Goal: Navigation & Orientation: Find specific page/section

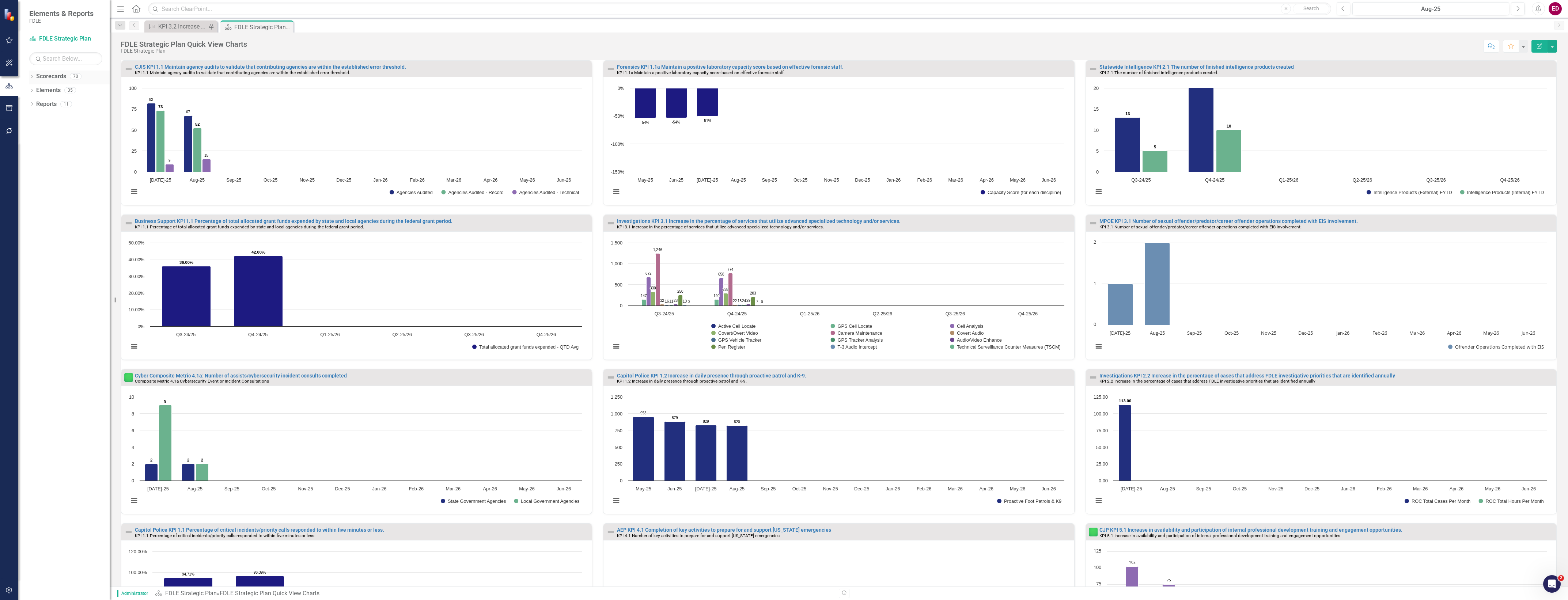
click at [31, 79] on icon "Dropdown" at bounding box center [31, 77] width 5 height 4
click at [30, 173] on icon "Dropdown" at bounding box center [31, 174] width 5 height 4
click at [30, 255] on div "Dropdown" at bounding box center [31, 257] width 5 height 6
click at [70, 279] on div "FDLE Strategic Plan" at bounding box center [68, 282] width 82 height 7
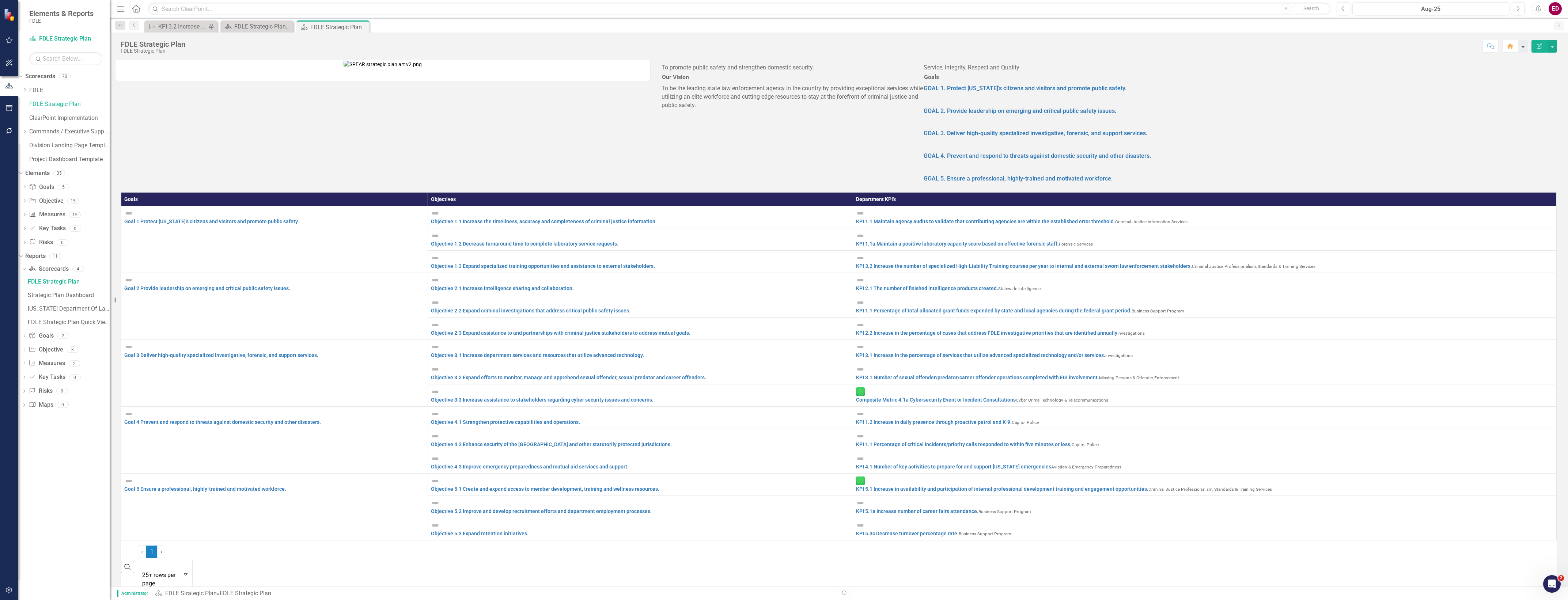
click at [1523, 51] on button "button" at bounding box center [1523, 46] width 10 height 13
click at [1517, 73] on link "Group Bulk Set Home Page" at bounding box center [1492, 73] width 70 height 13
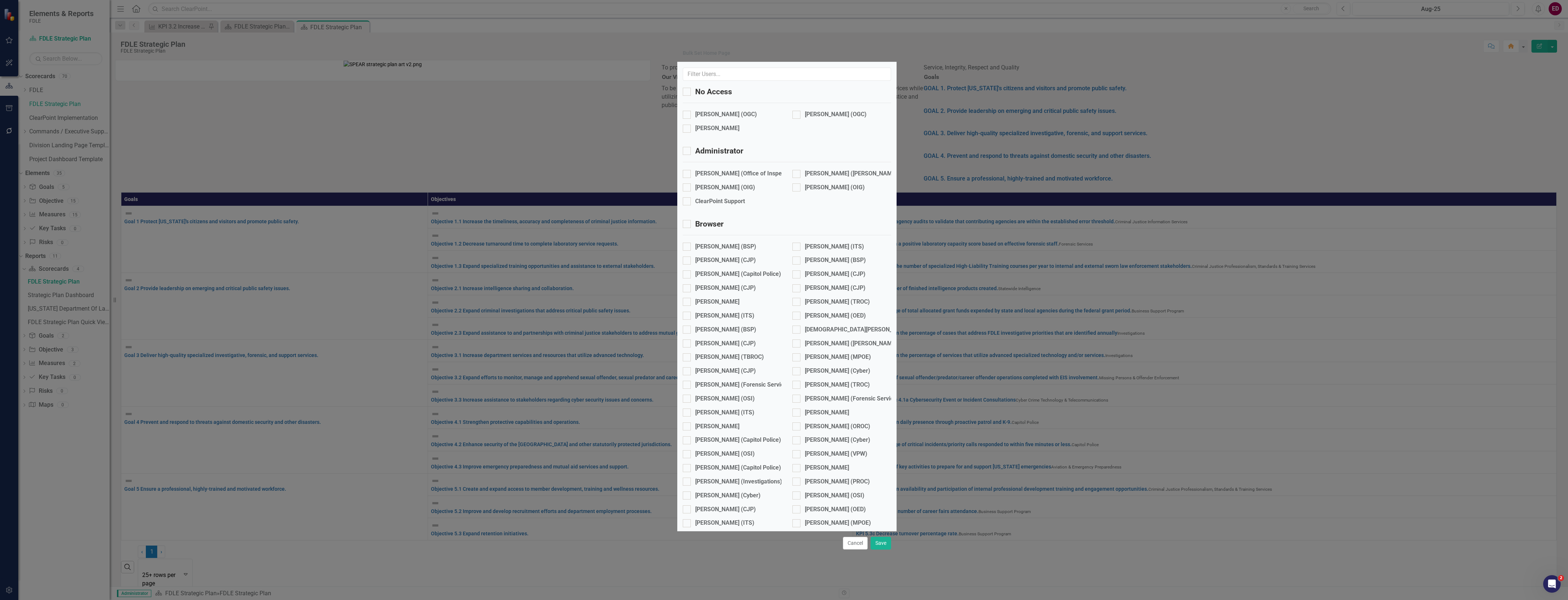
click at [714, 86] on div "No Access Jeff Dambly (OGC) James Martin (OGC) Eva Rhody Administrator Emily Da…" at bounding box center [787, 297] width 220 height 469
click at [719, 88] on div "No Access" at bounding box center [714, 91] width 37 height 11
click at [688, 88] on input "No Access" at bounding box center [685, 90] width 4 height 4
checkbox input "true"
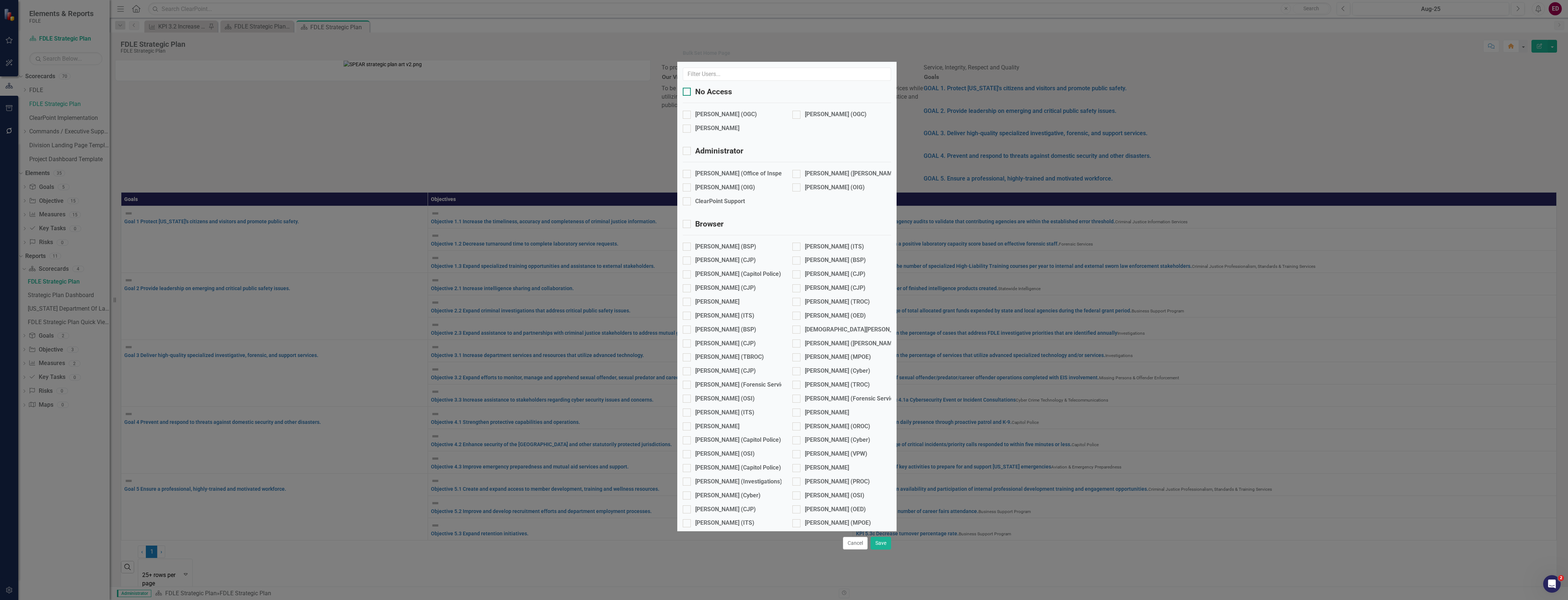
checkbox input "true"
click at [728, 145] on div "Administrator" at bounding box center [719, 151] width 48 height 11
click at [688, 147] on input "Administrator" at bounding box center [685, 149] width 4 height 4
checkbox input "true"
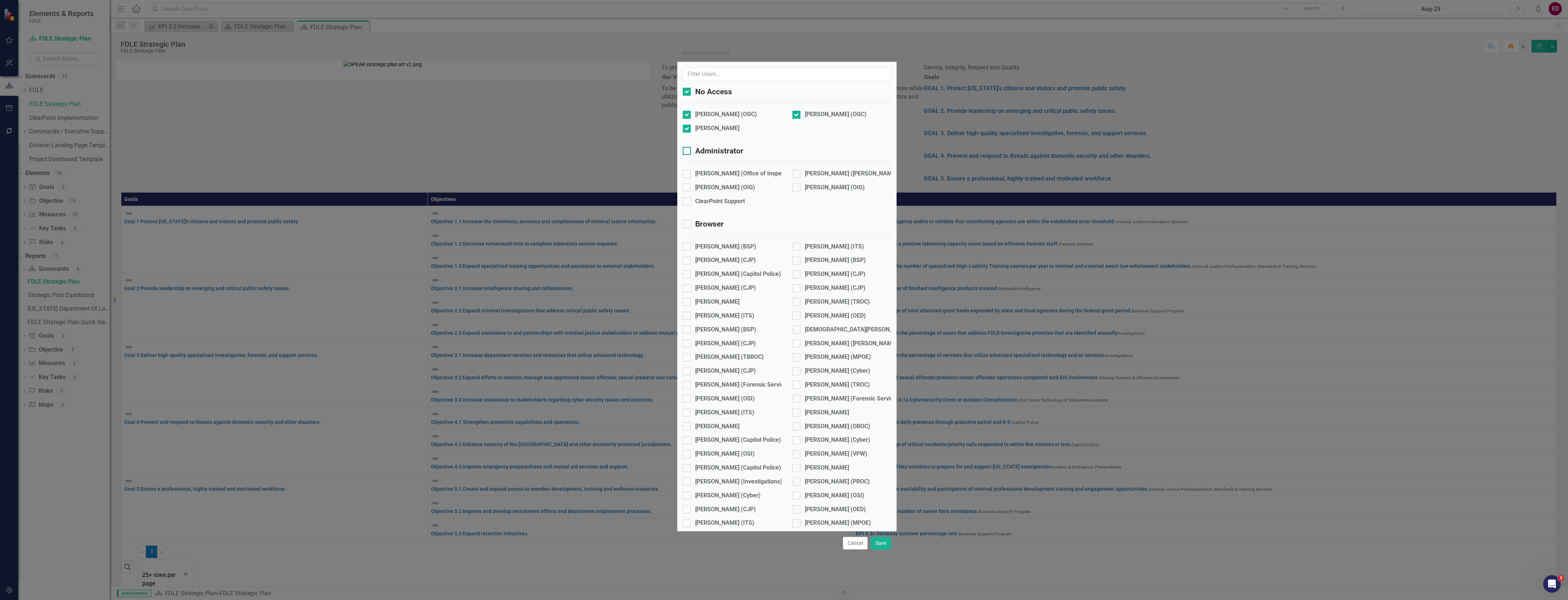
checkbox input "true"
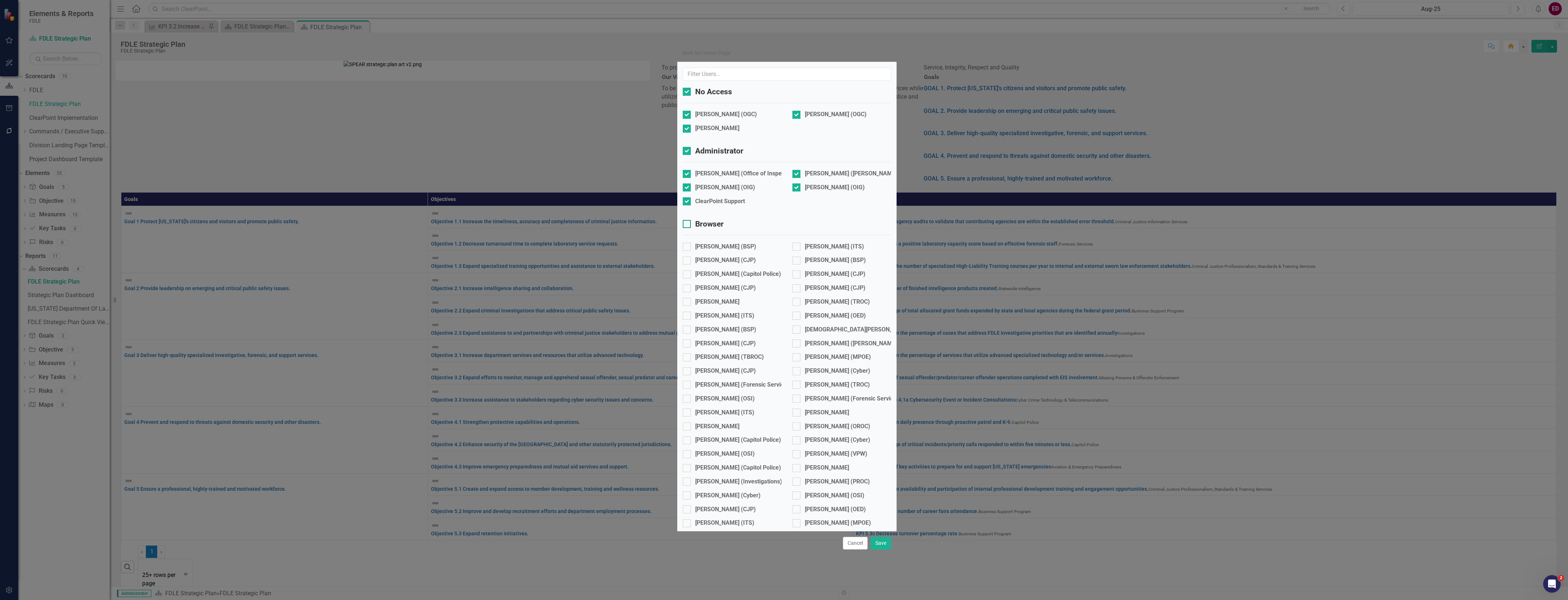
click at [724, 219] on div "Browser" at bounding box center [709, 224] width 28 height 11
click at [688, 220] on input "Browser" at bounding box center [685, 222] width 4 height 4
checkbox input "true"
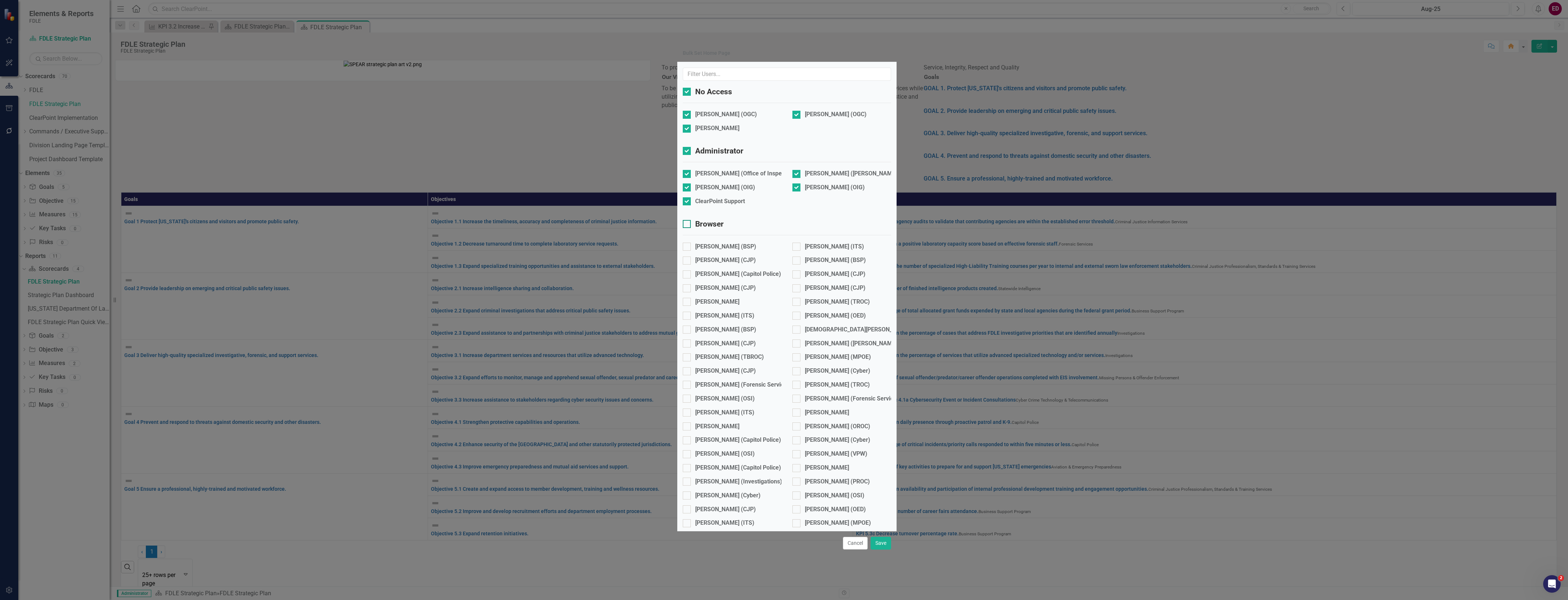
checkbox input "true"
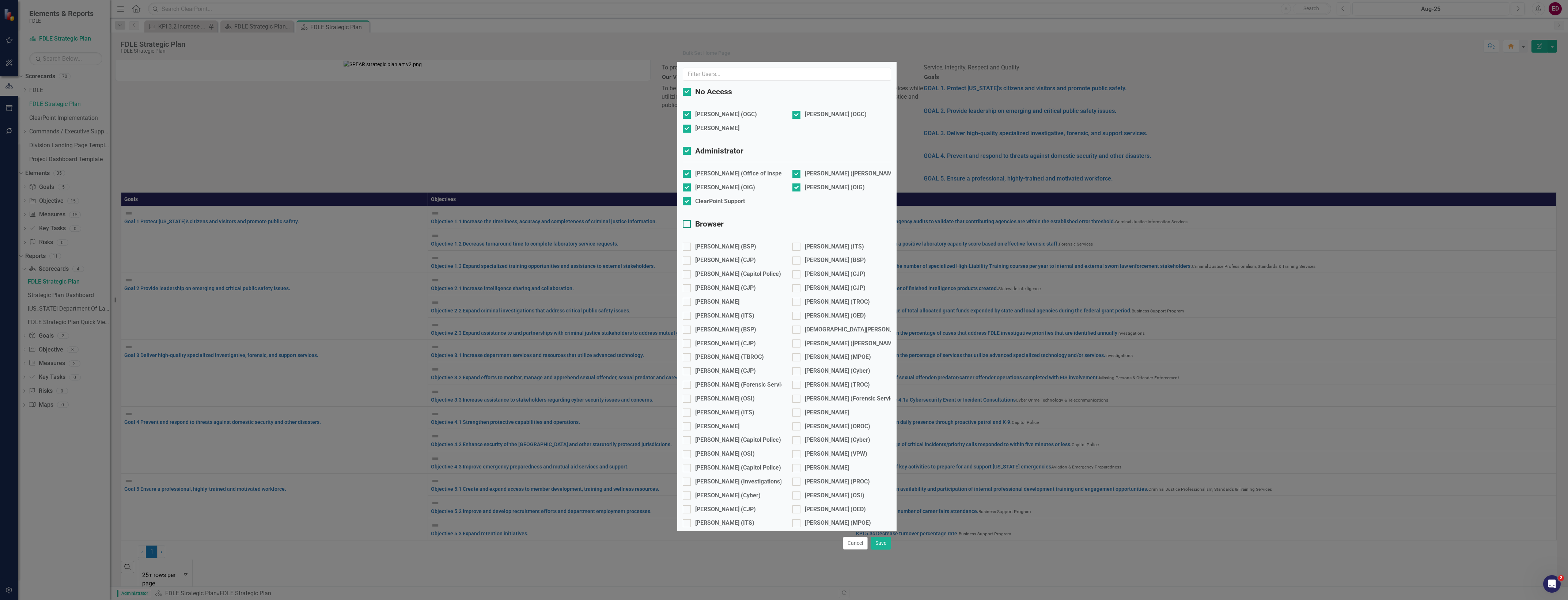
checkbox input "true"
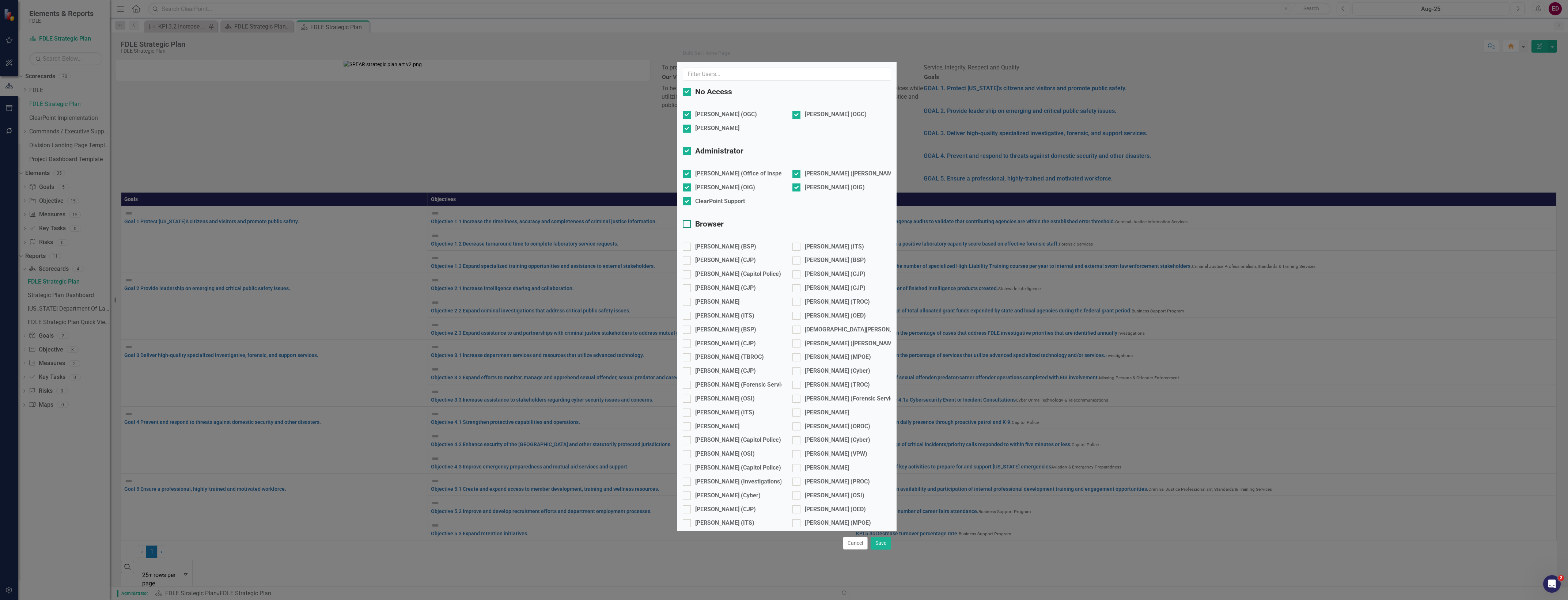
checkbox input "true"
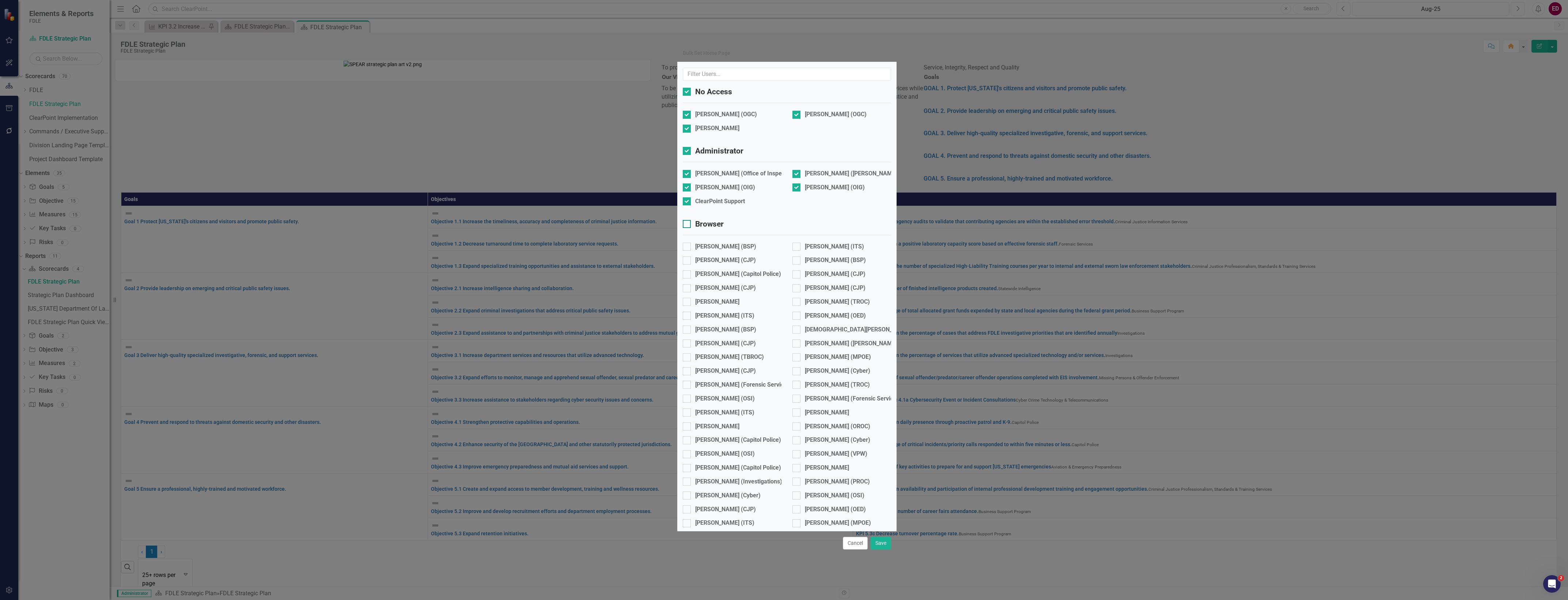
checkbox input "true"
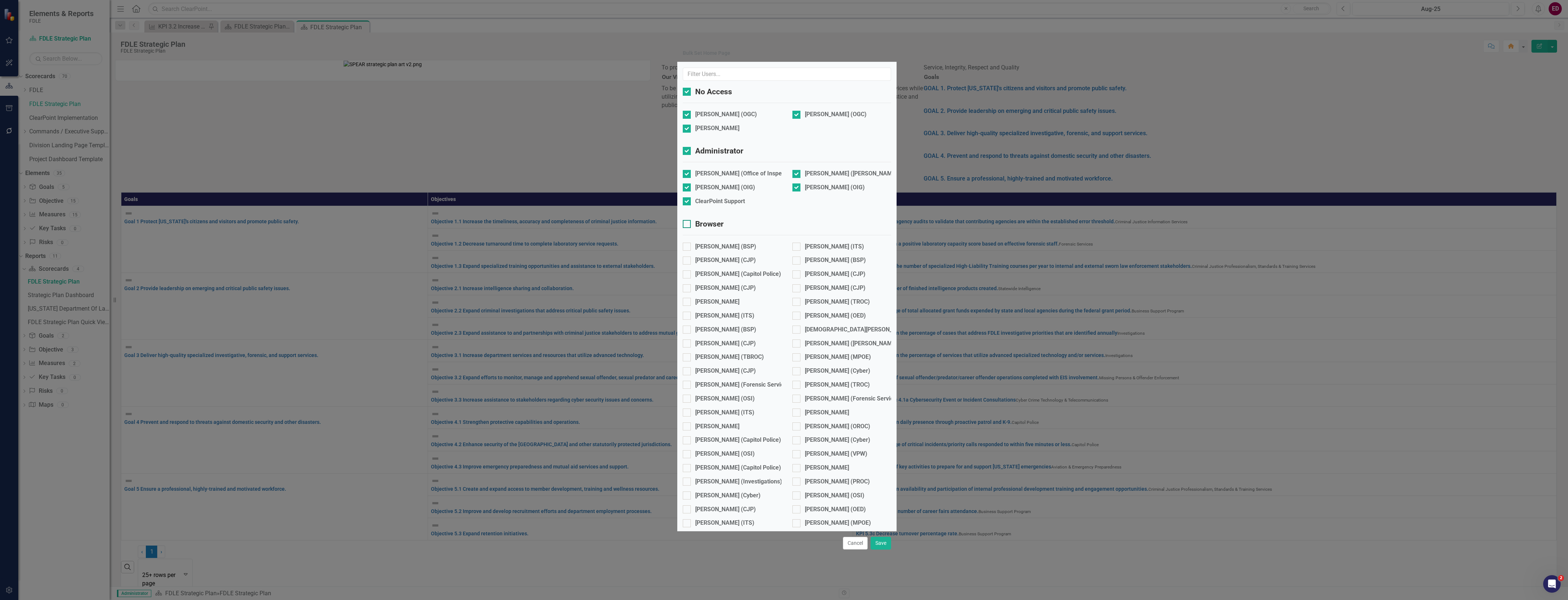
checkbox input "true"
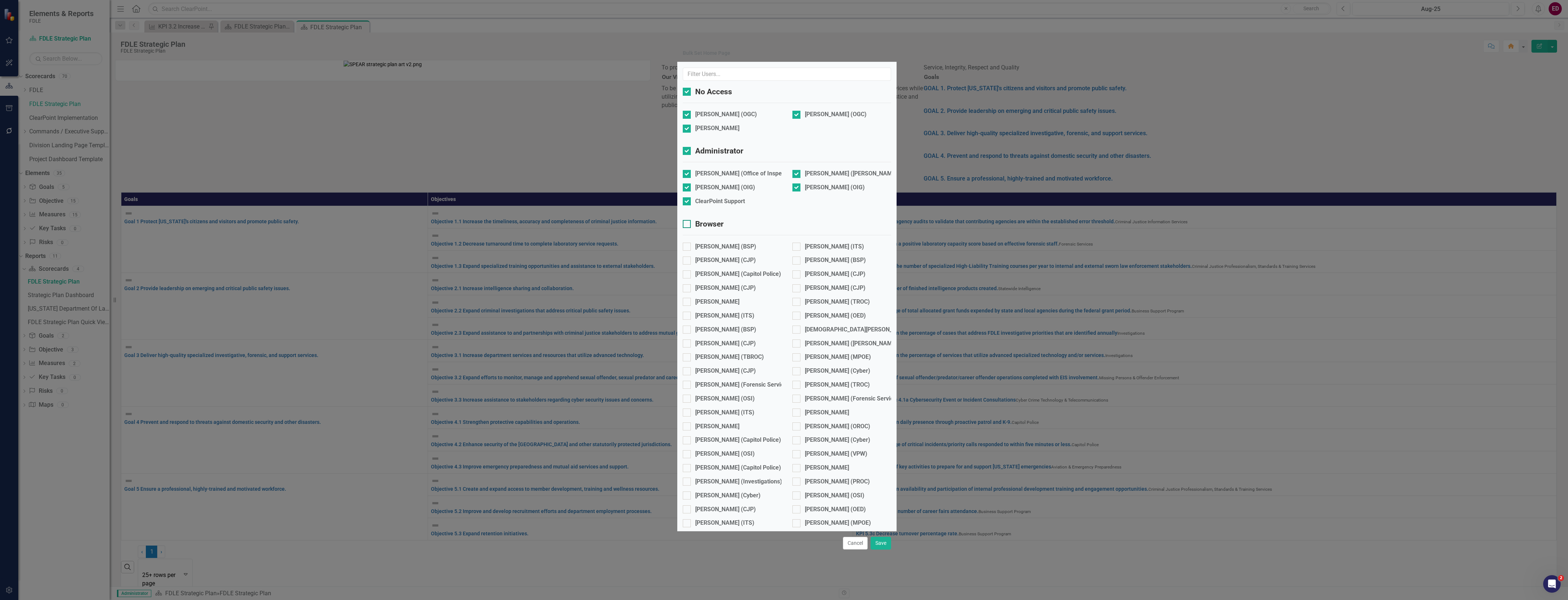
checkbox input "true"
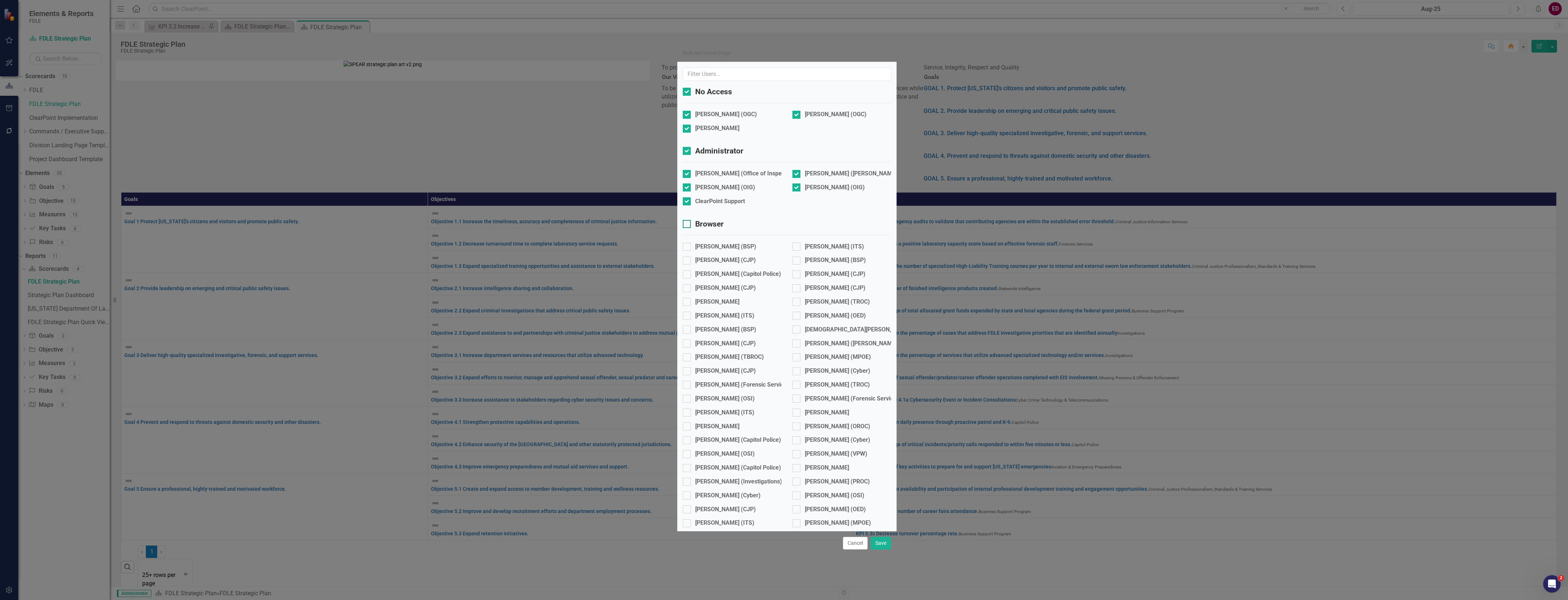
checkbox input "true"
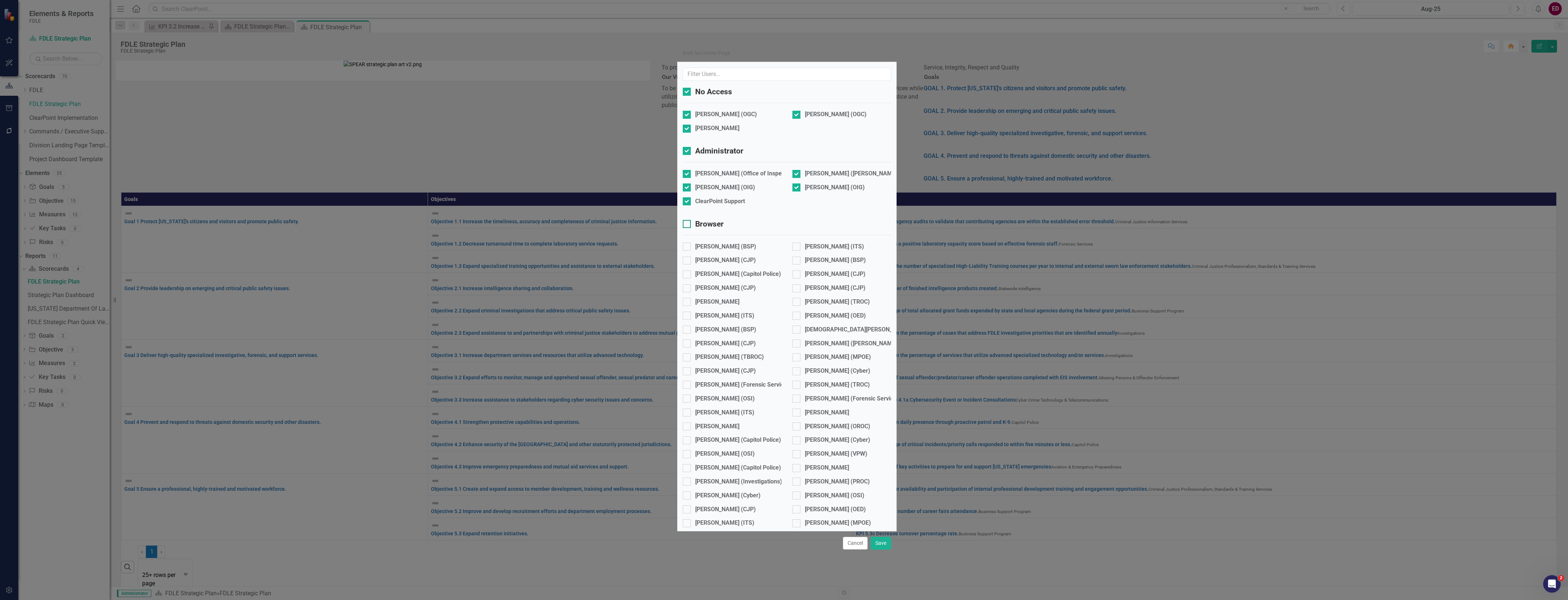
checkbox input "true"
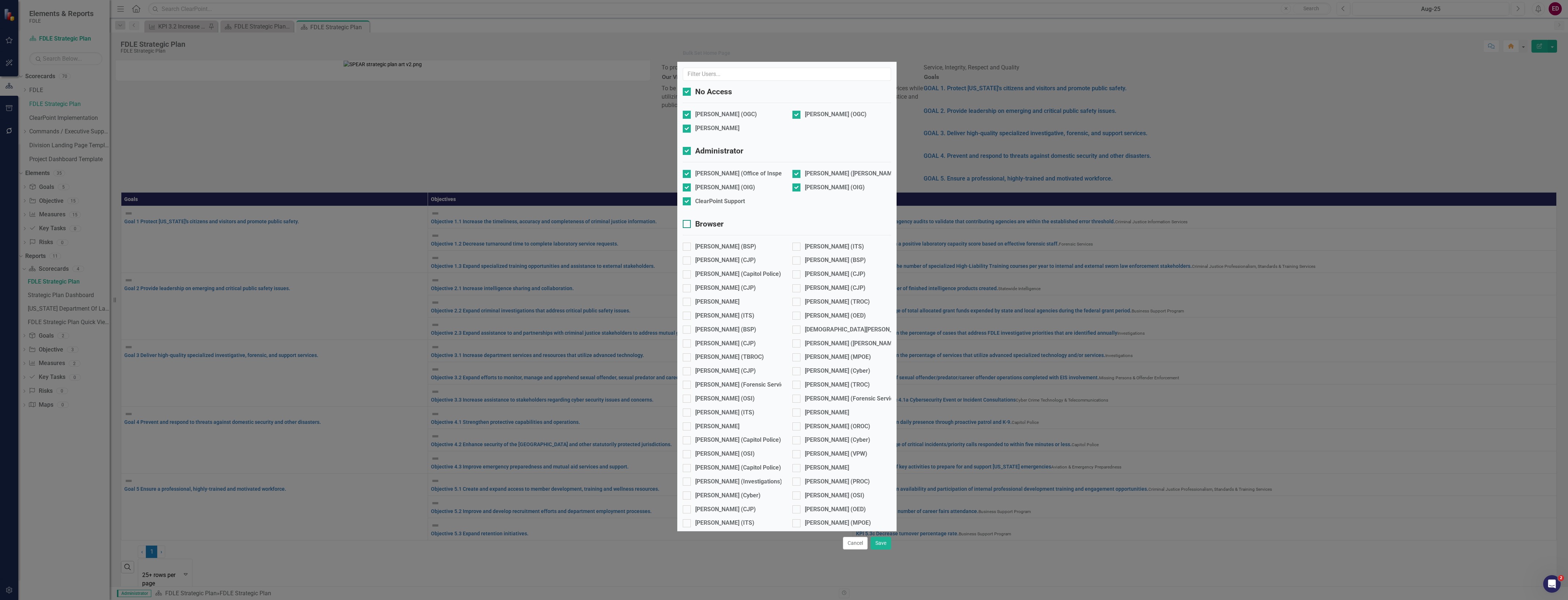
checkbox input "true"
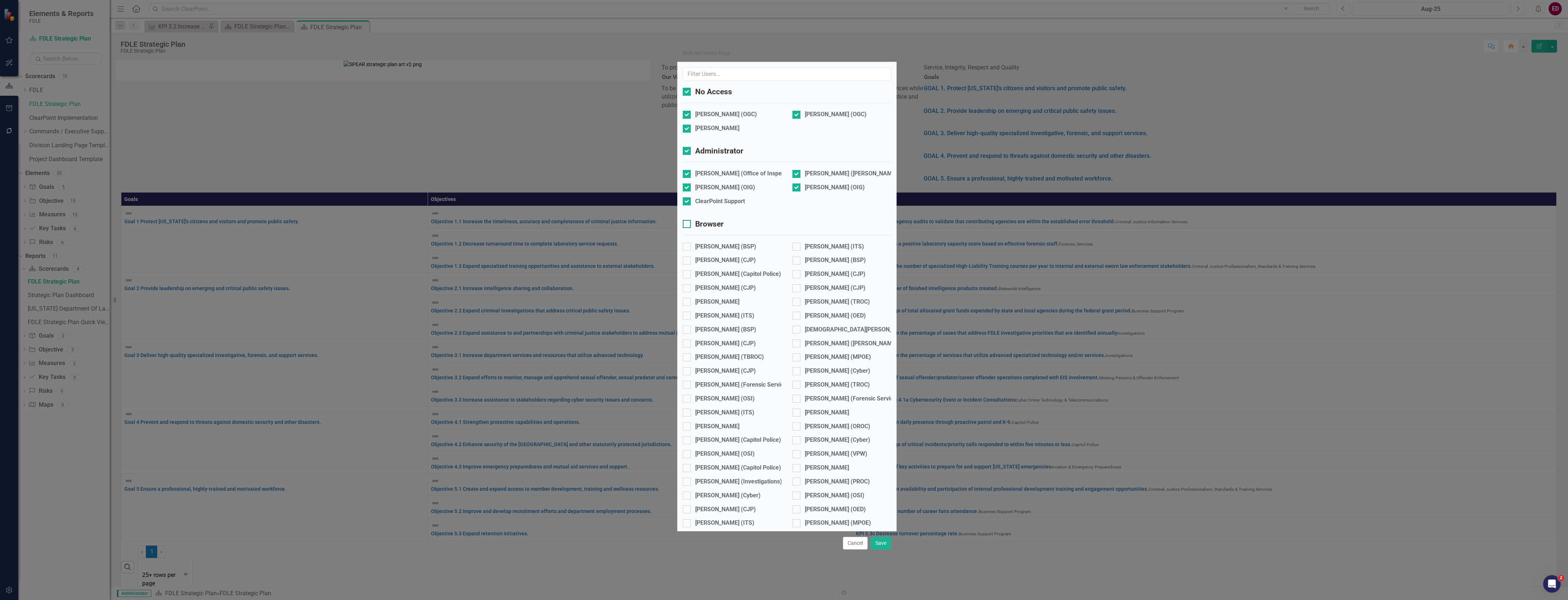
checkbox input "true"
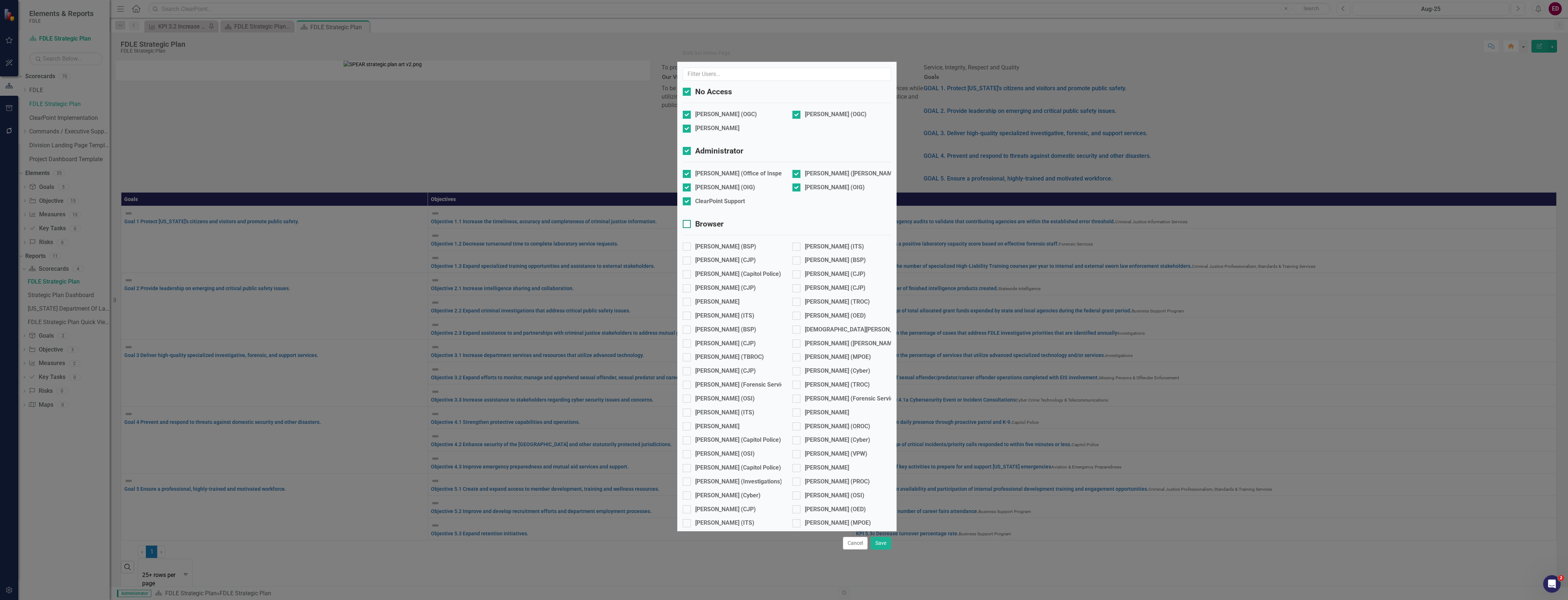
checkbox input "true"
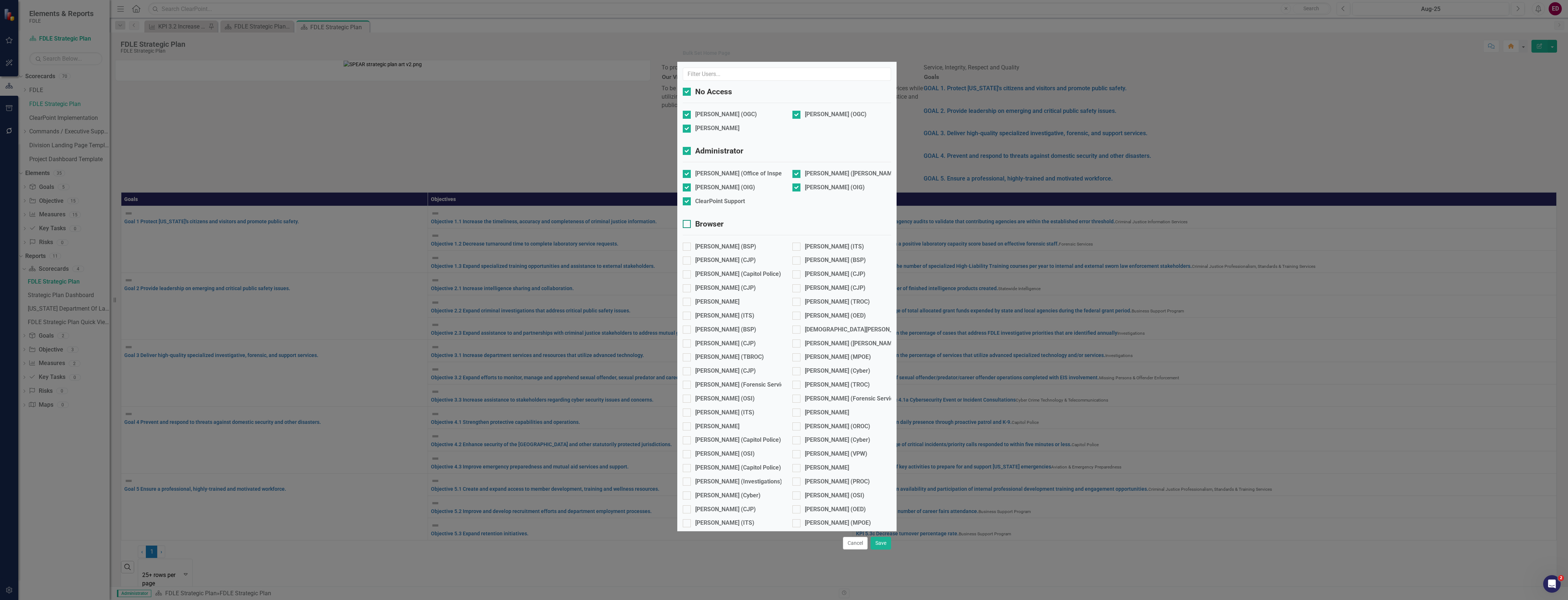
checkbox input "true"
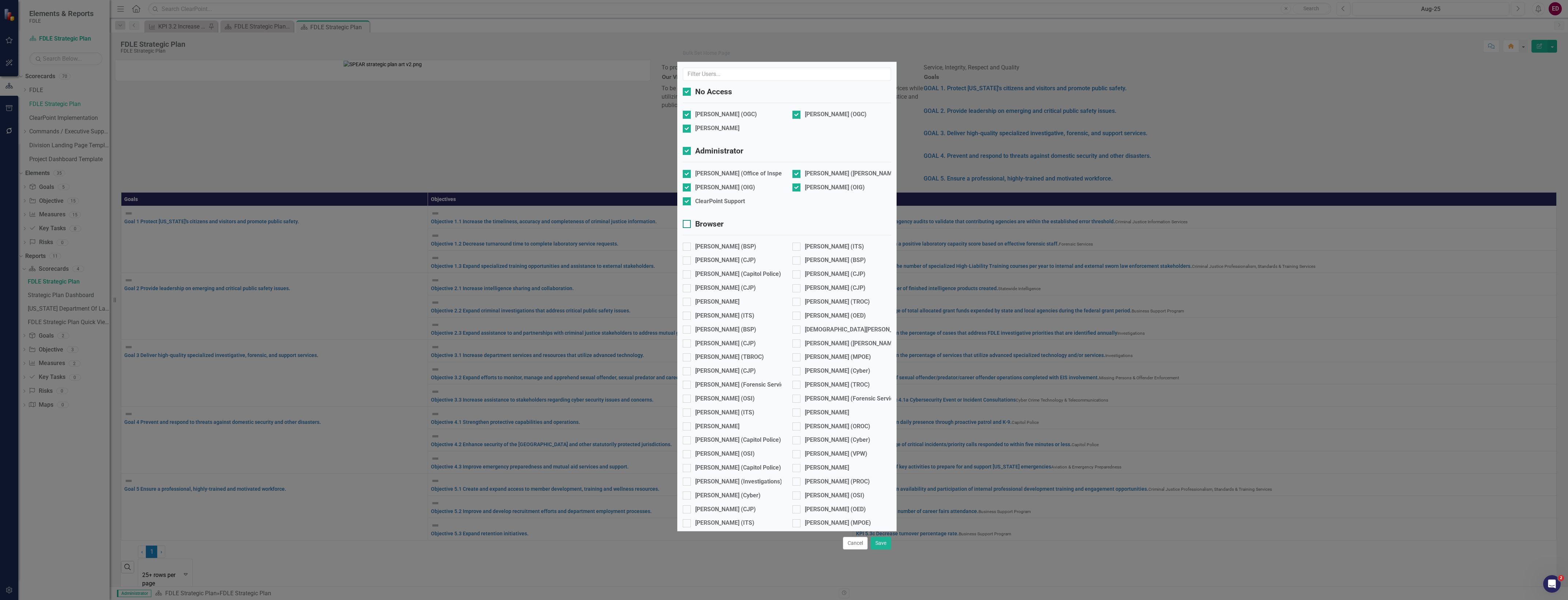
checkbox input "true"
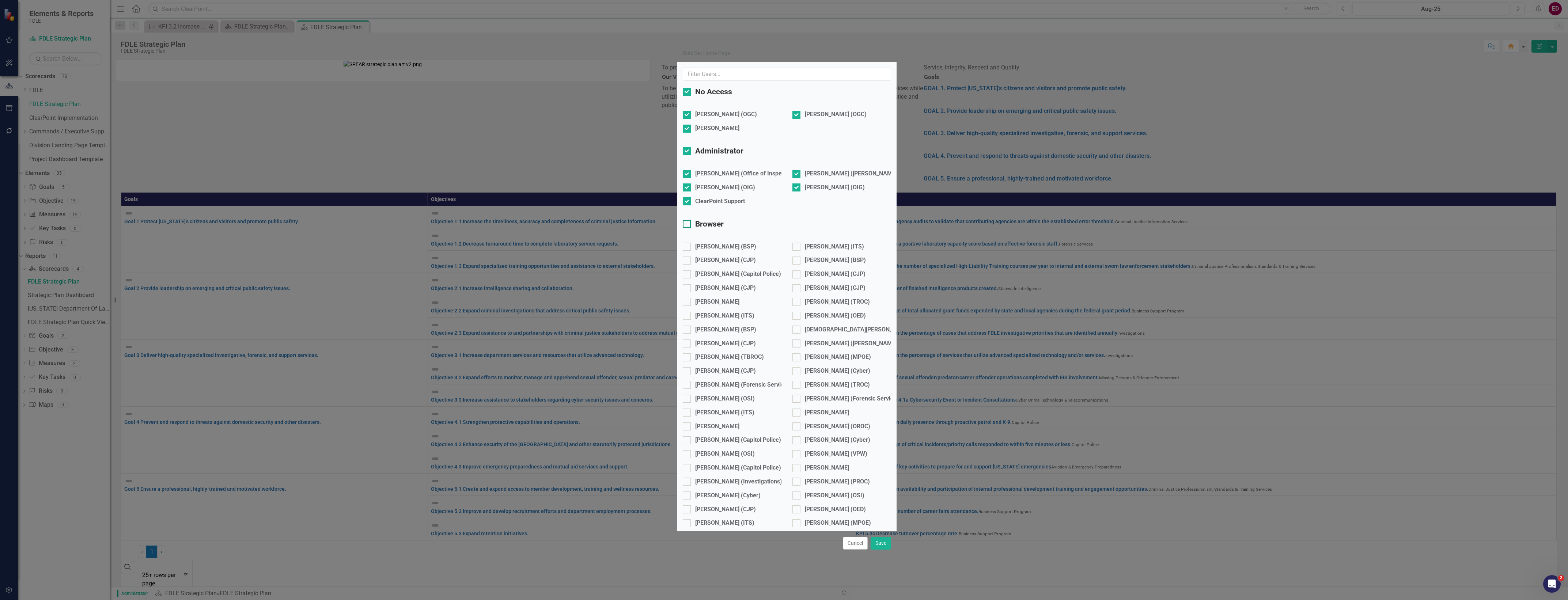
checkbox input "true"
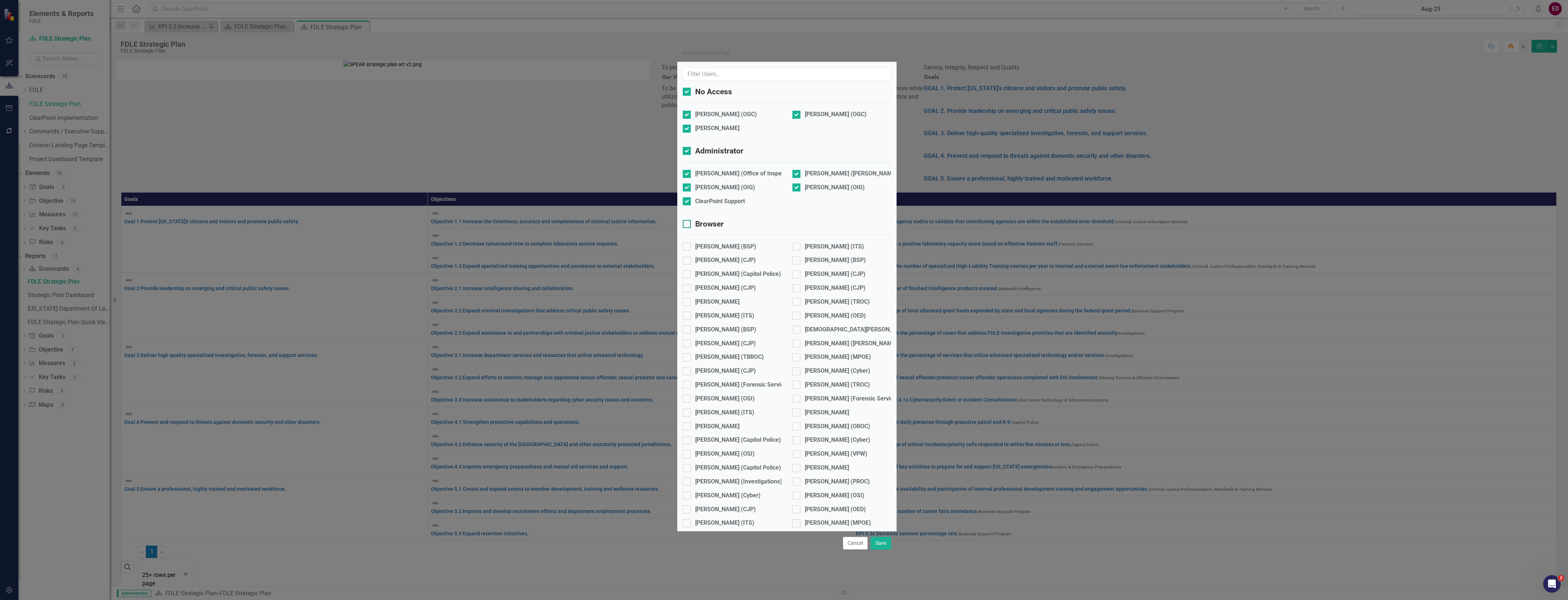
checkbox input "true"
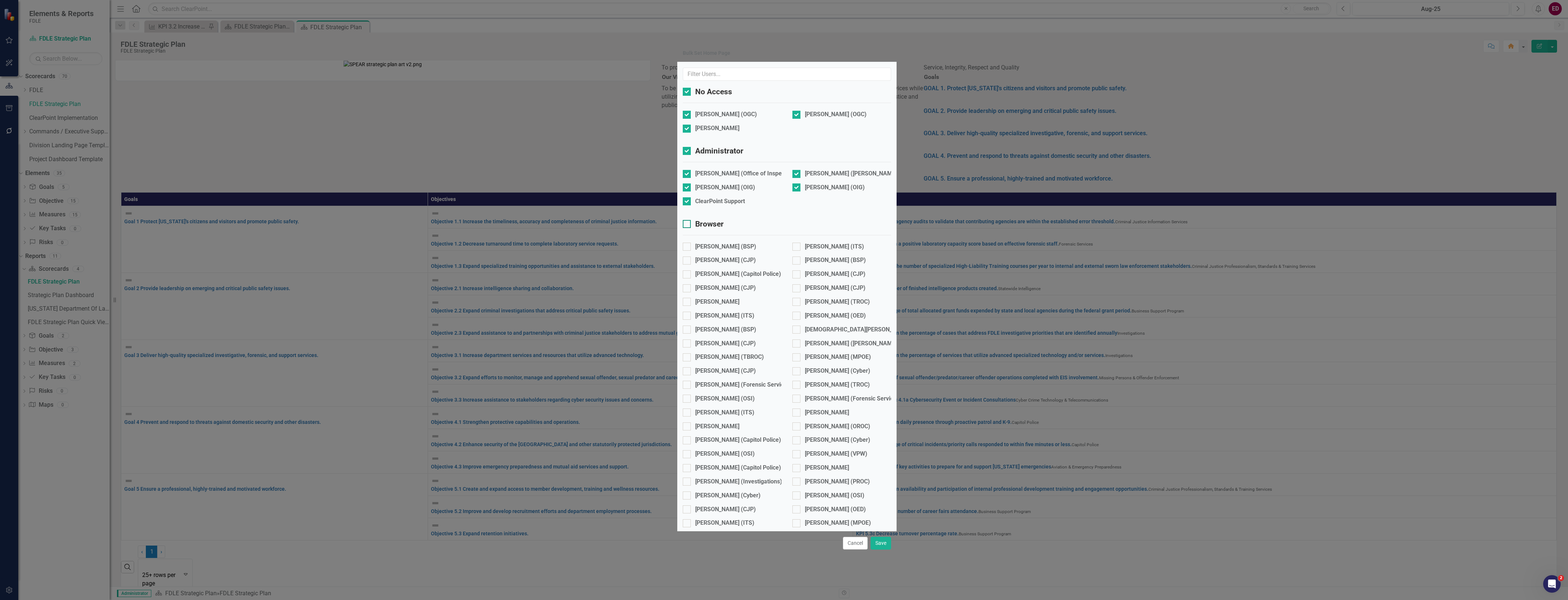
checkbox input "true"
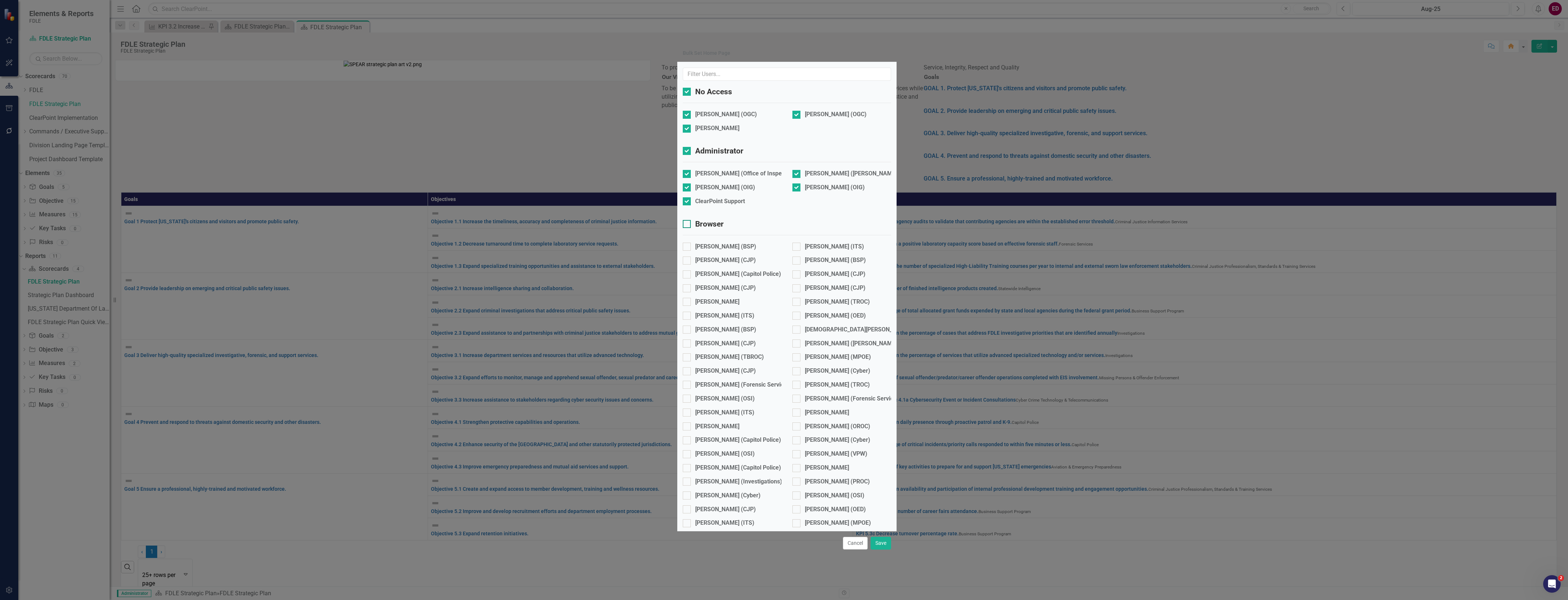
checkbox input "true"
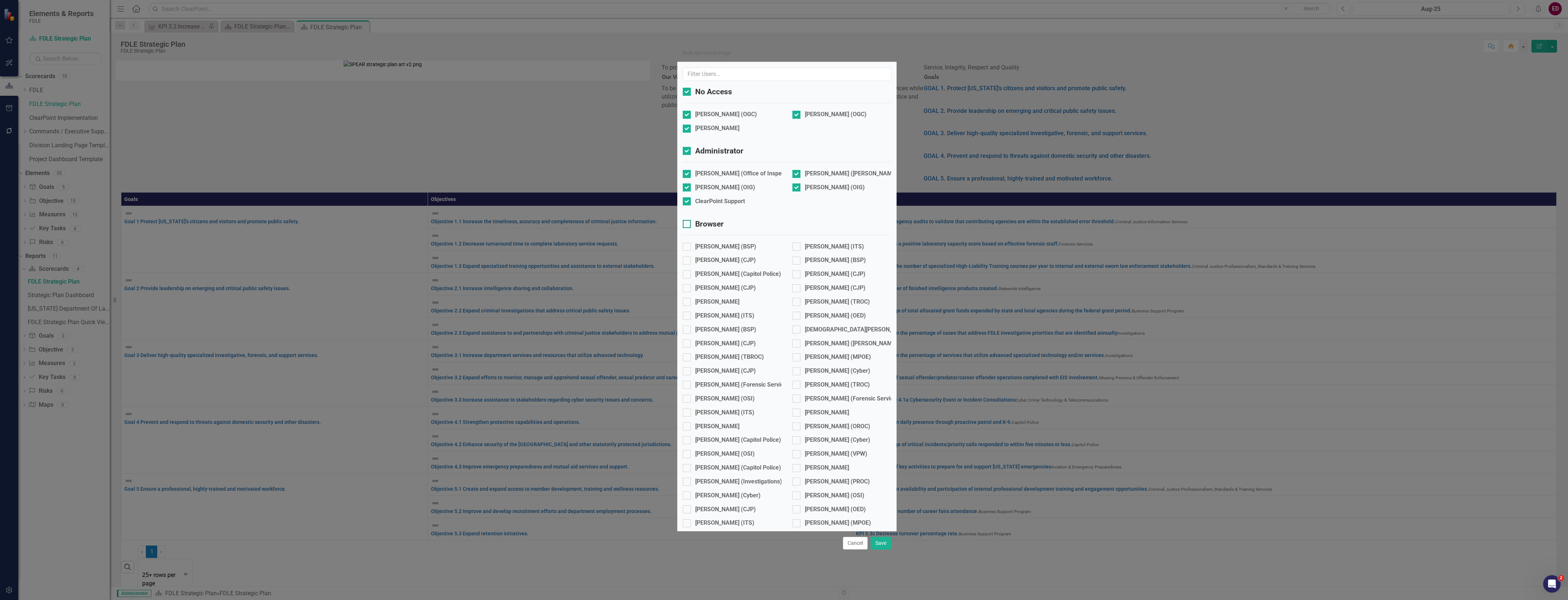
checkbox input "true"
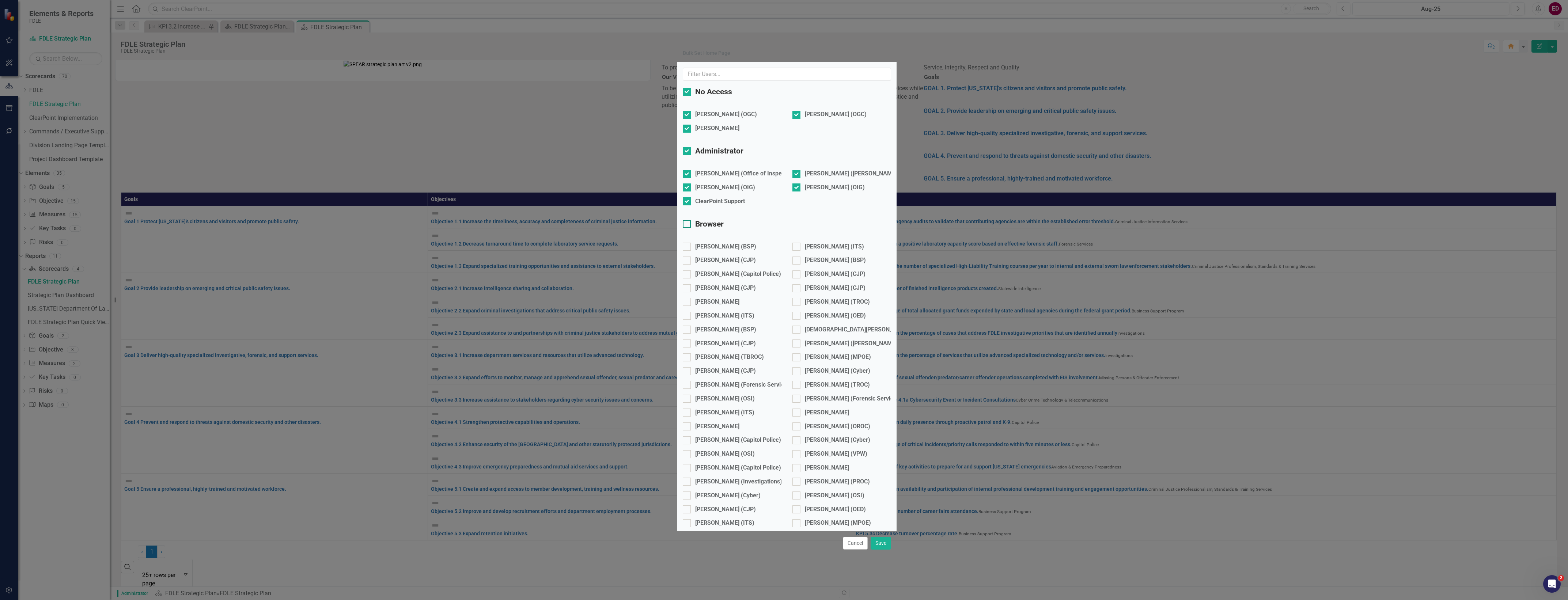
checkbox input "true"
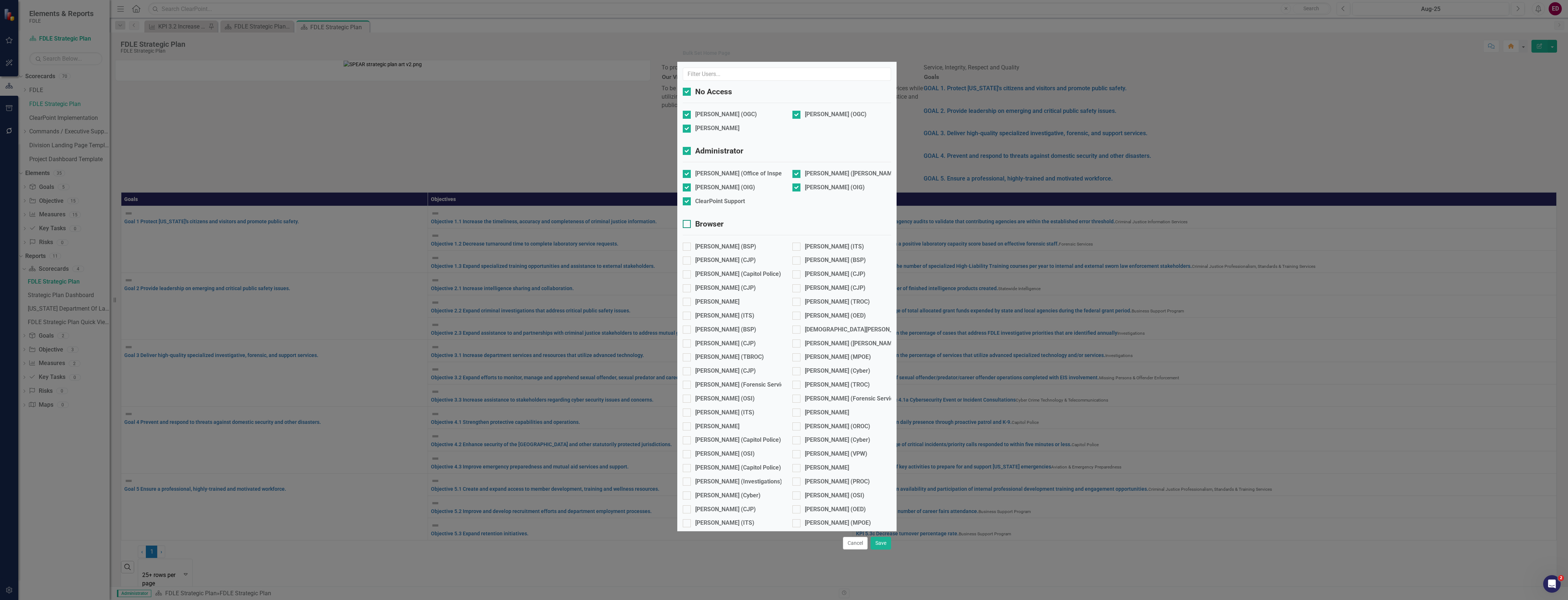
checkbox input "true"
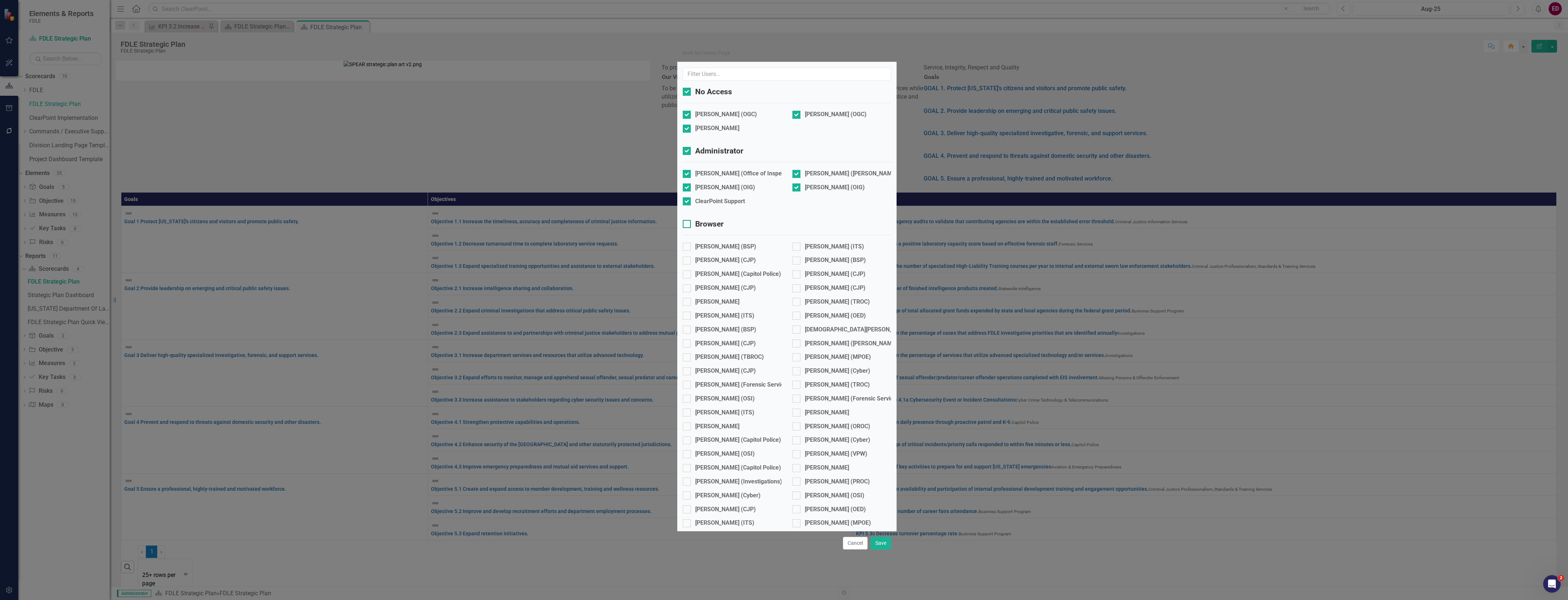
checkbox input "true"
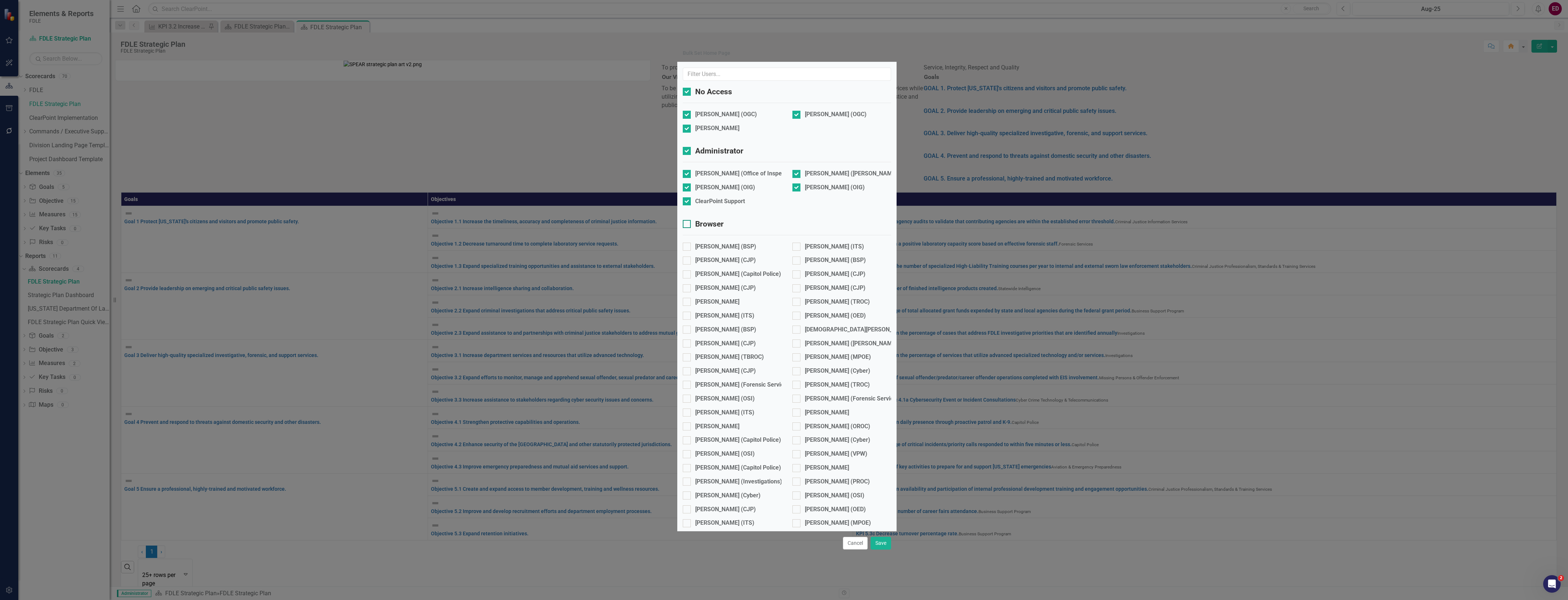
checkbox input "true"
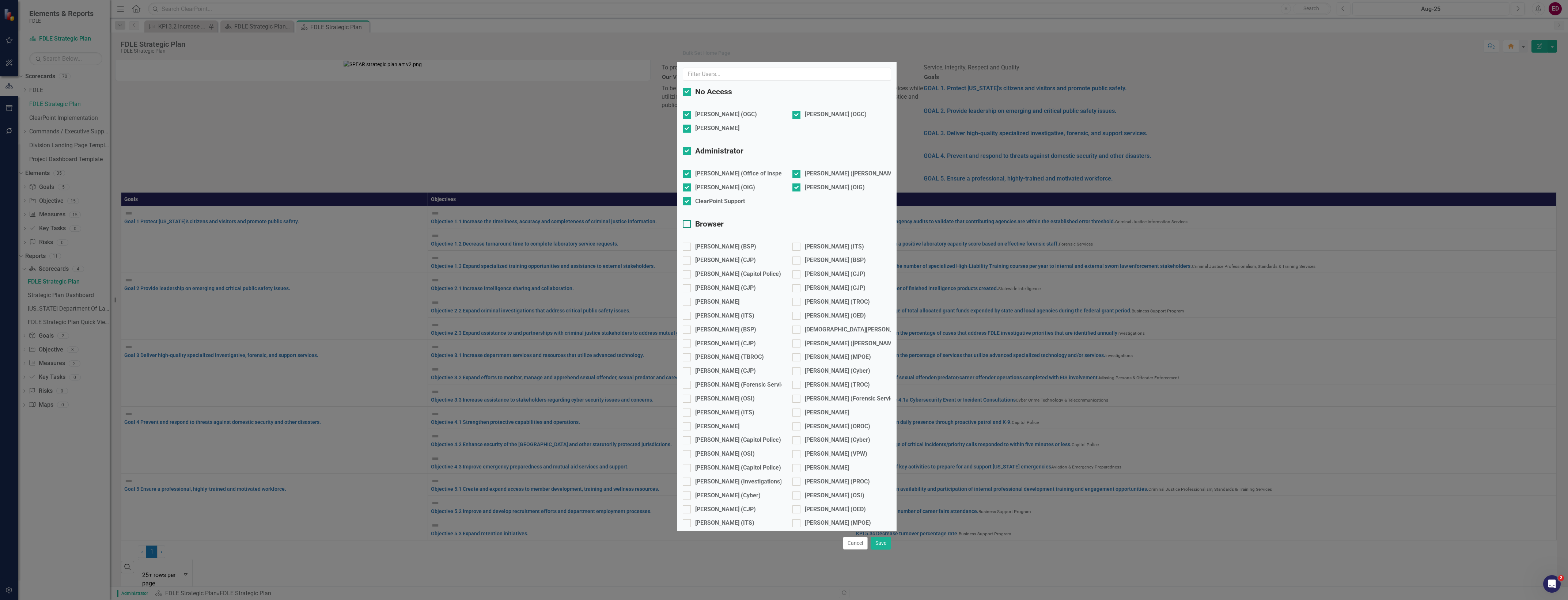
checkbox input "true"
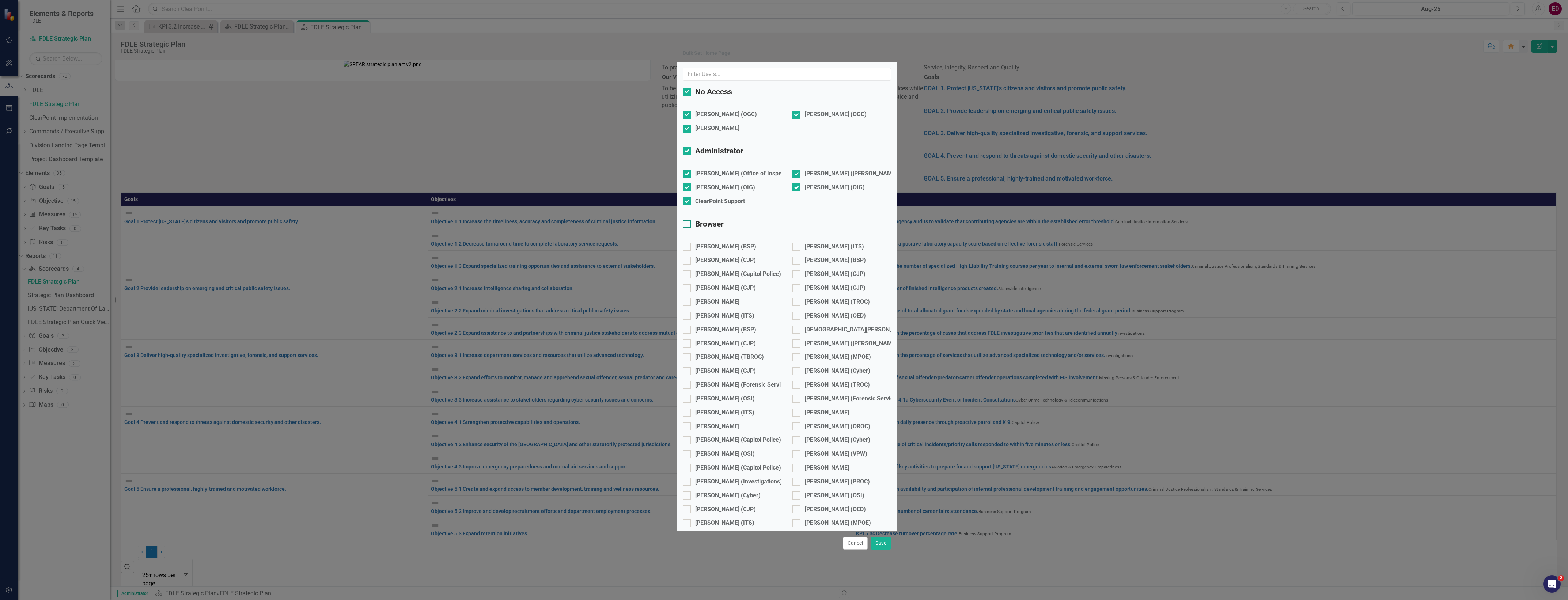
checkbox input "true"
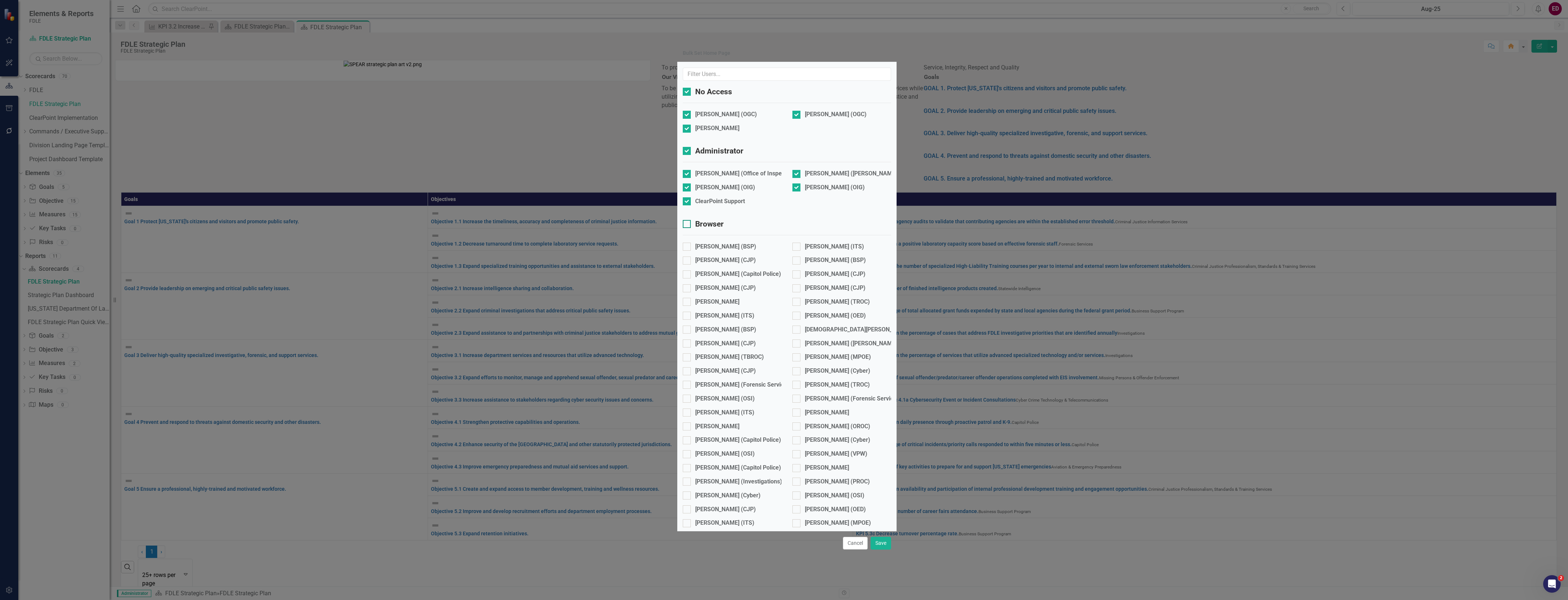
checkbox input "true"
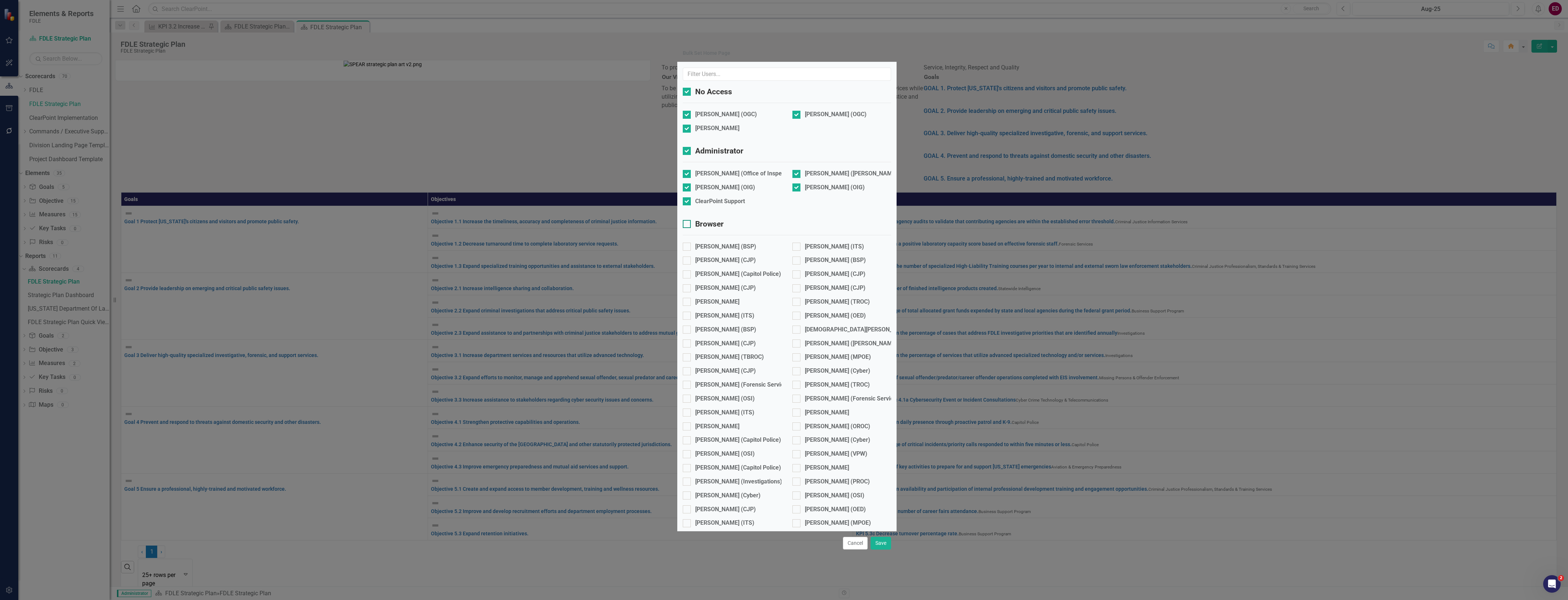
checkbox input "true"
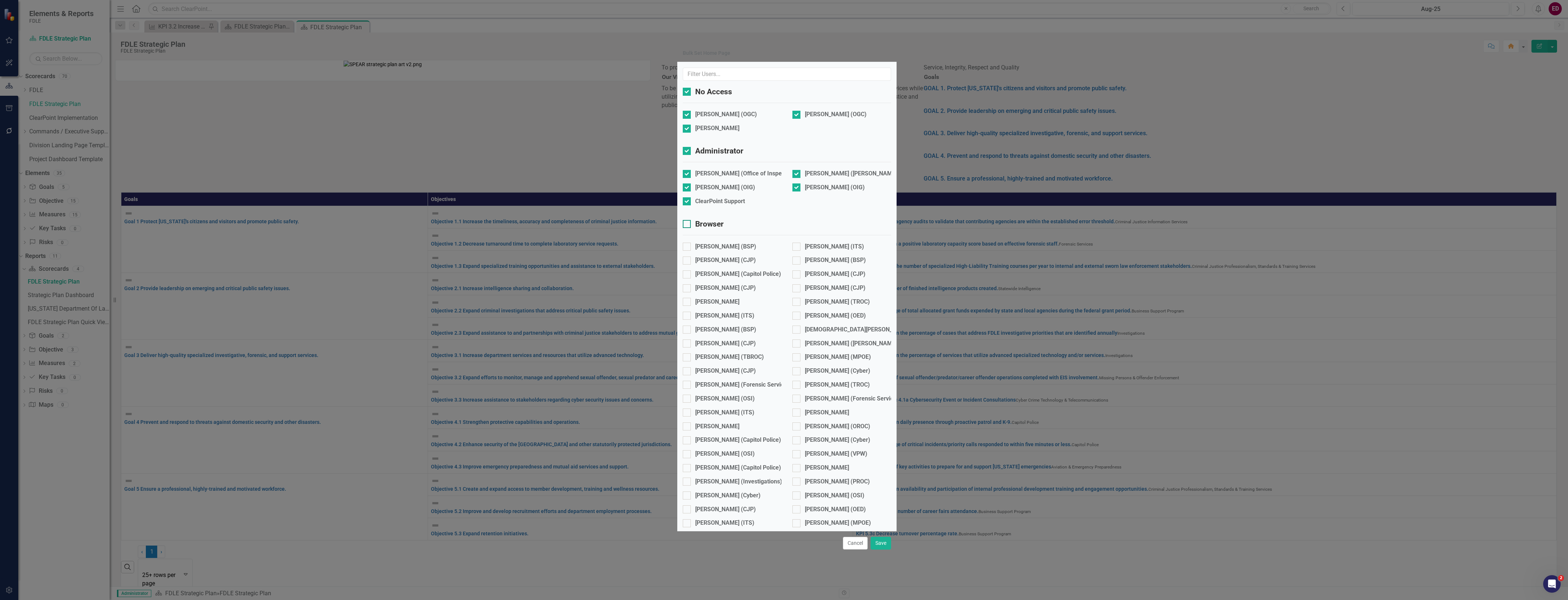
checkbox input "true"
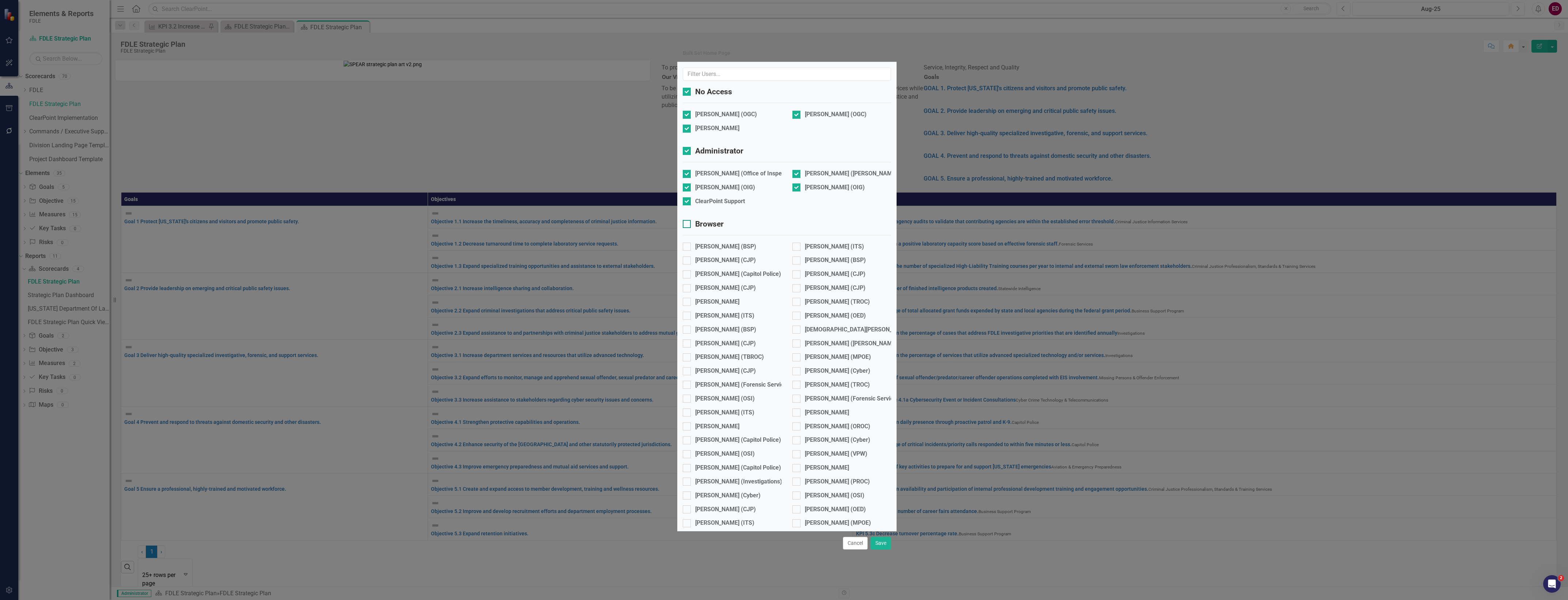
checkbox input "true"
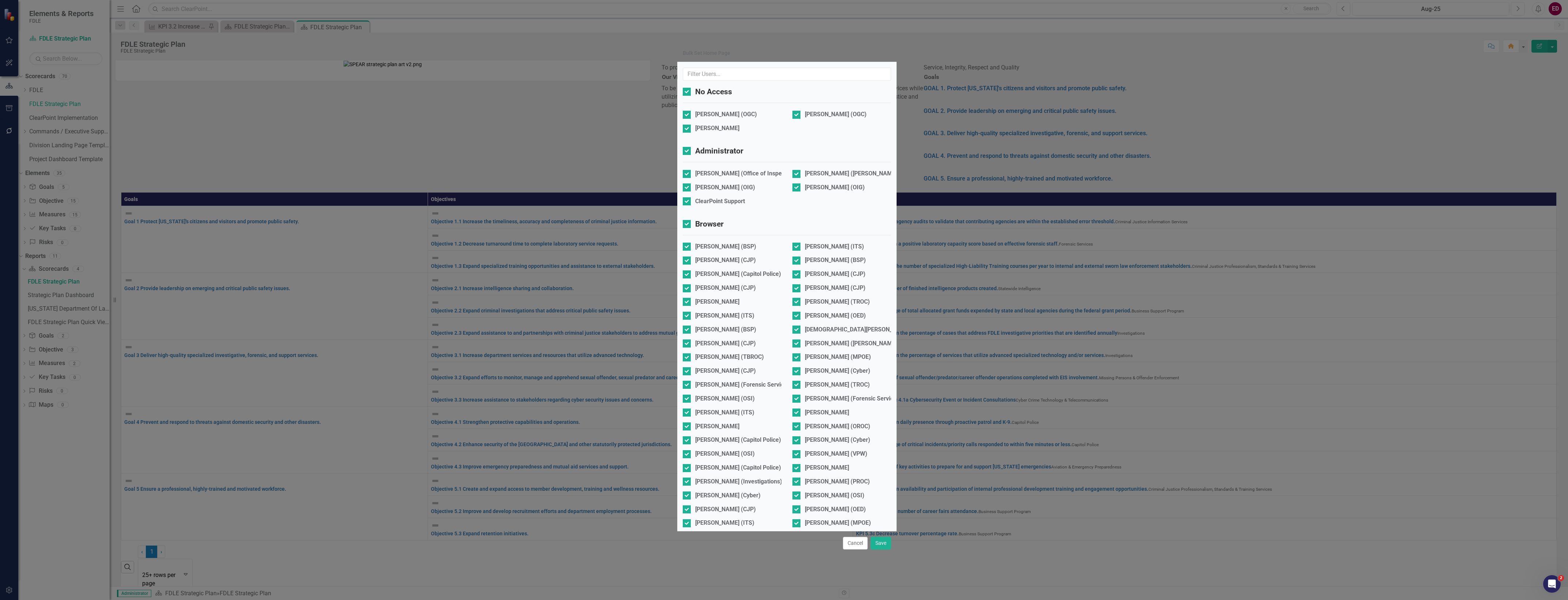
click at [883, 553] on div "Cancel Save" at bounding box center [787, 543] width 220 height 24
click at [883, 551] on div "Cancel Save" at bounding box center [787, 543] width 220 height 24
click at [882, 541] on button "Save" at bounding box center [881, 543] width 21 height 13
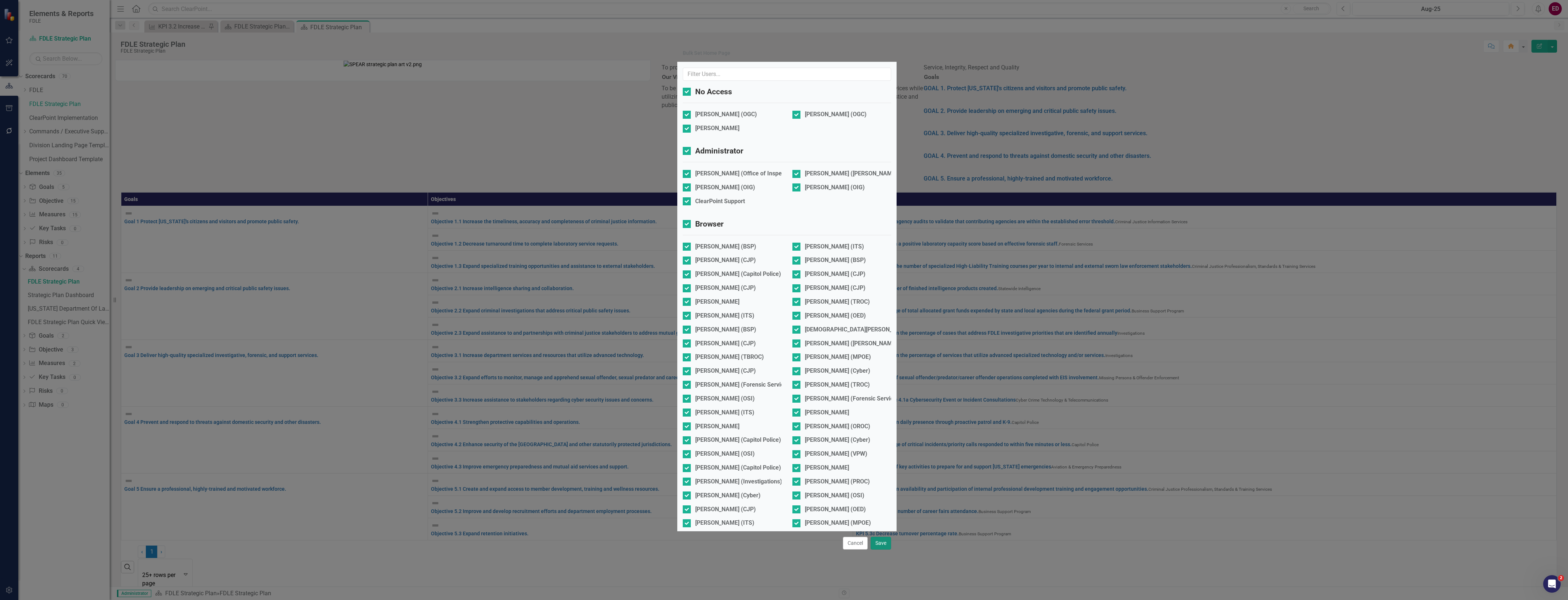
click at [882, 541] on button "Save" at bounding box center [881, 543] width 21 height 13
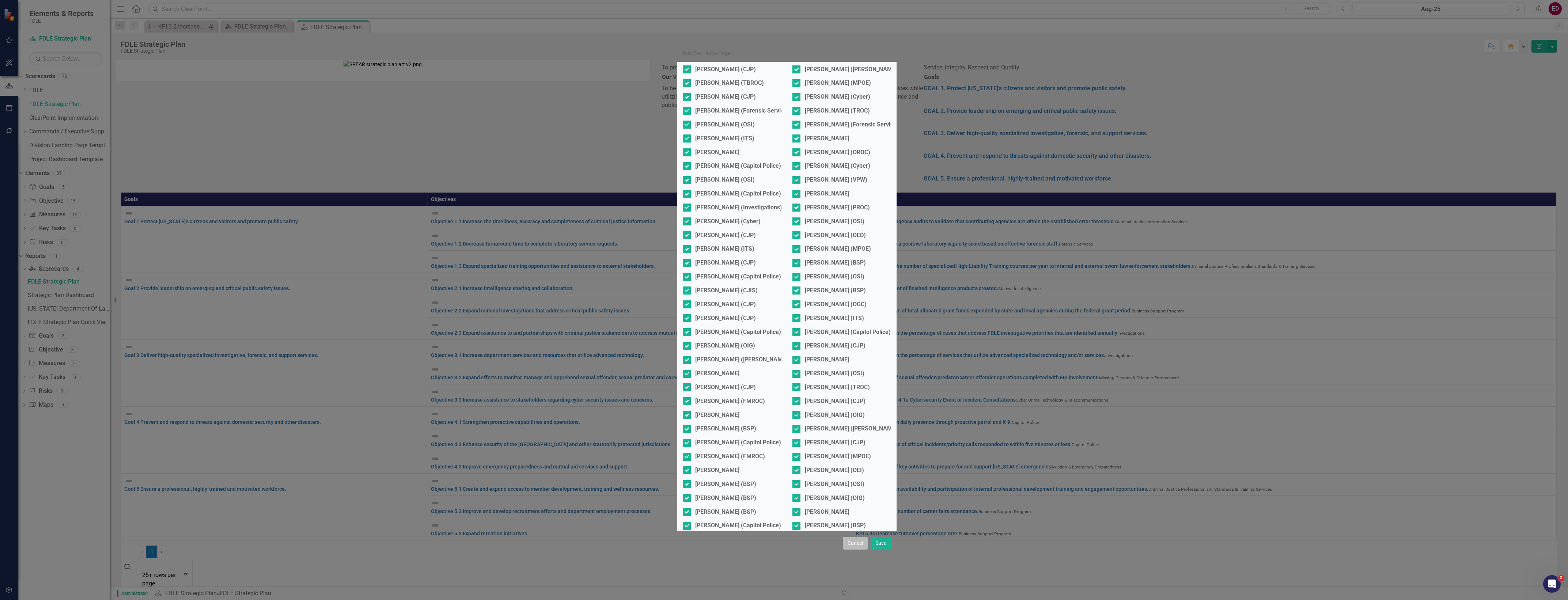
click at [862, 542] on button "Cancel" at bounding box center [856, 543] width 25 height 13
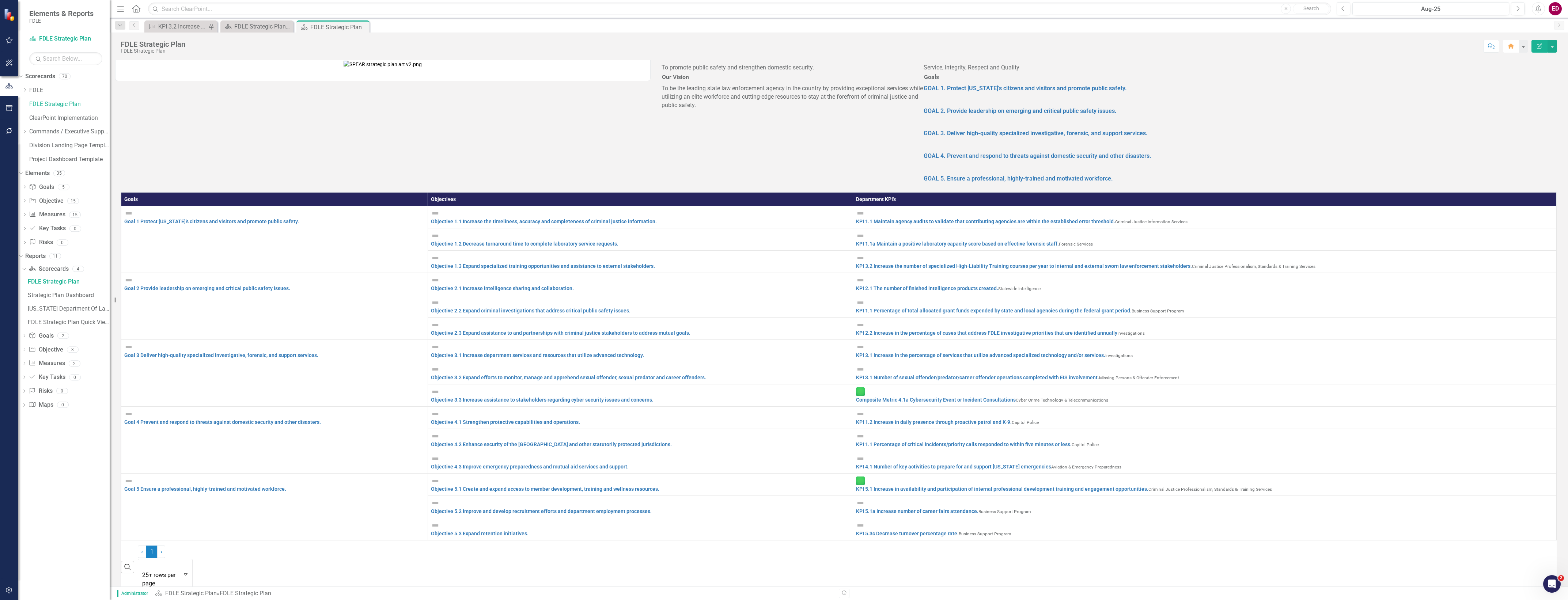
click at [1512, 44] on icon "Home" at bounding box center [1511, 46] width 7 height 5
click at [1519, 44] on button "Home" at bounding box center [1512, 46] width 16 height 13
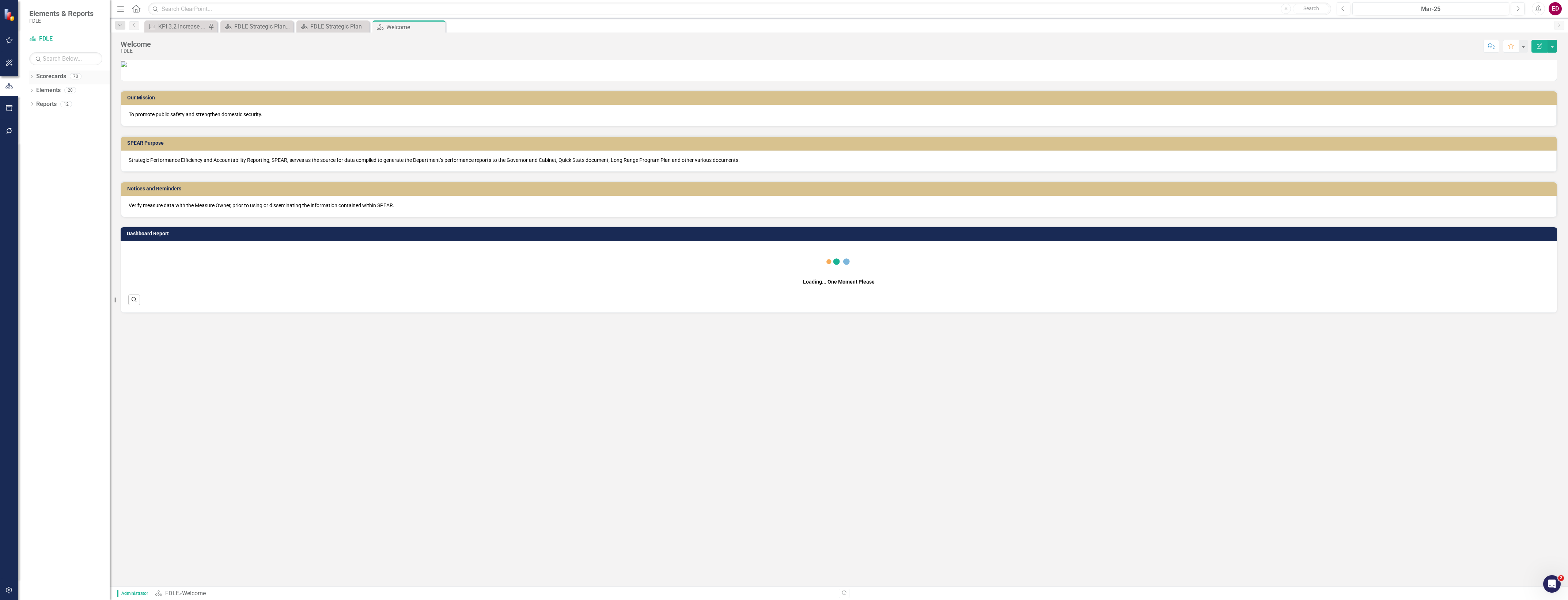
click at [31, 79] on icon "Dropdown" at bounding box center [31, 77] width 5 height 4
click at [39, 104] on div "Dropdown FDLE Commissioner's Initiative Team Project Dashboard Dropdown Impleme…" at bounding box center [71, 126] width 77 height 83
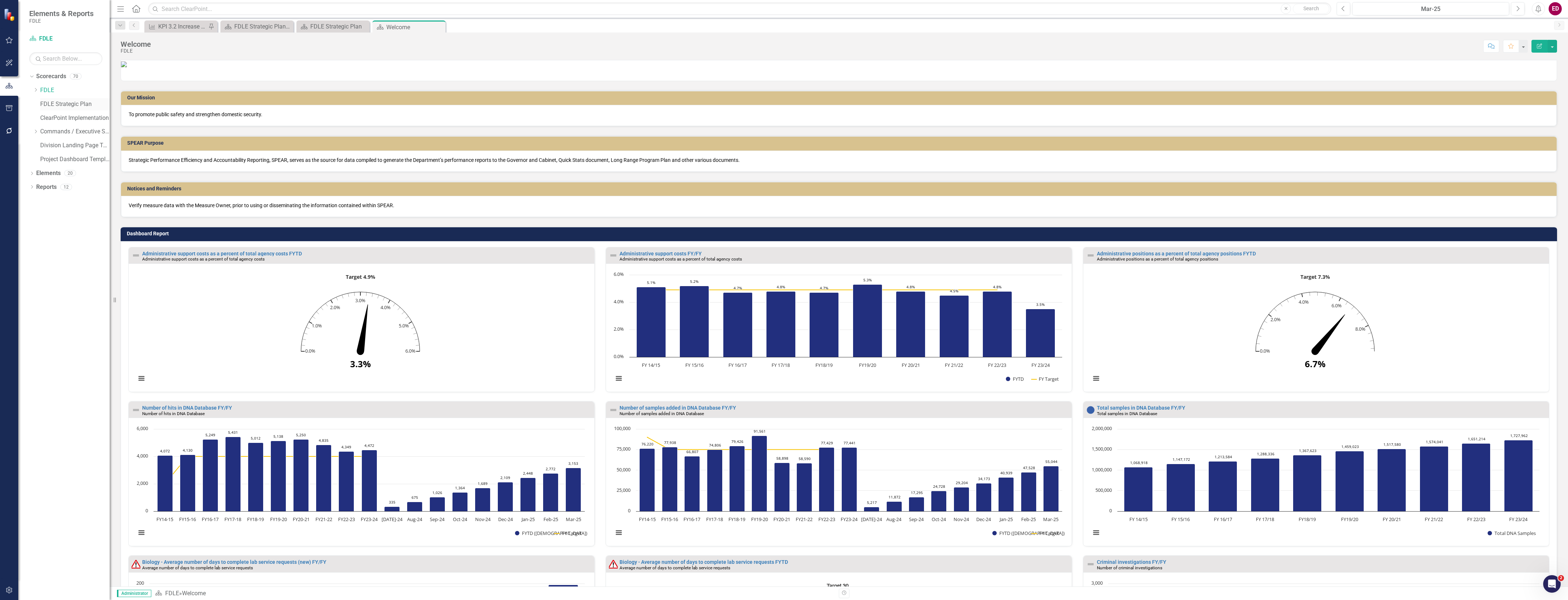
click at [53, 104] on link "FDLE Strategic Plan" at bounding box center [75, 104] width 70 height 8
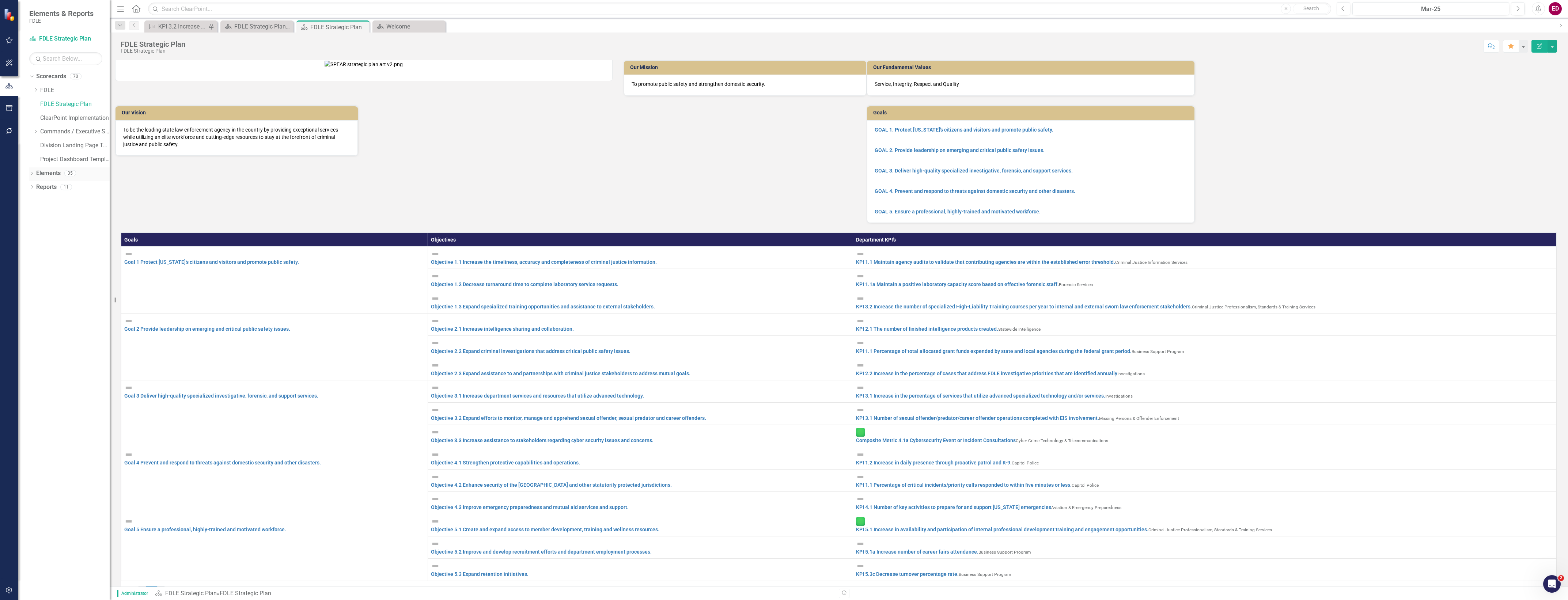
click at [30, 177] on div "Dropdown" at bounding box center [31, 174] width 5 height 6
click at [33, 134] on div "Dropdown" at bounding box center [35, 131] width 5 height 6
click at [39, 185] on icon "Dropdown" at bounding box center [35, 186] width 5 height 4
click at [59, 214] on link "Criminal Justice Professionalism, Standards & Training Services" at bounding box center [71, 214] width 77 height 8
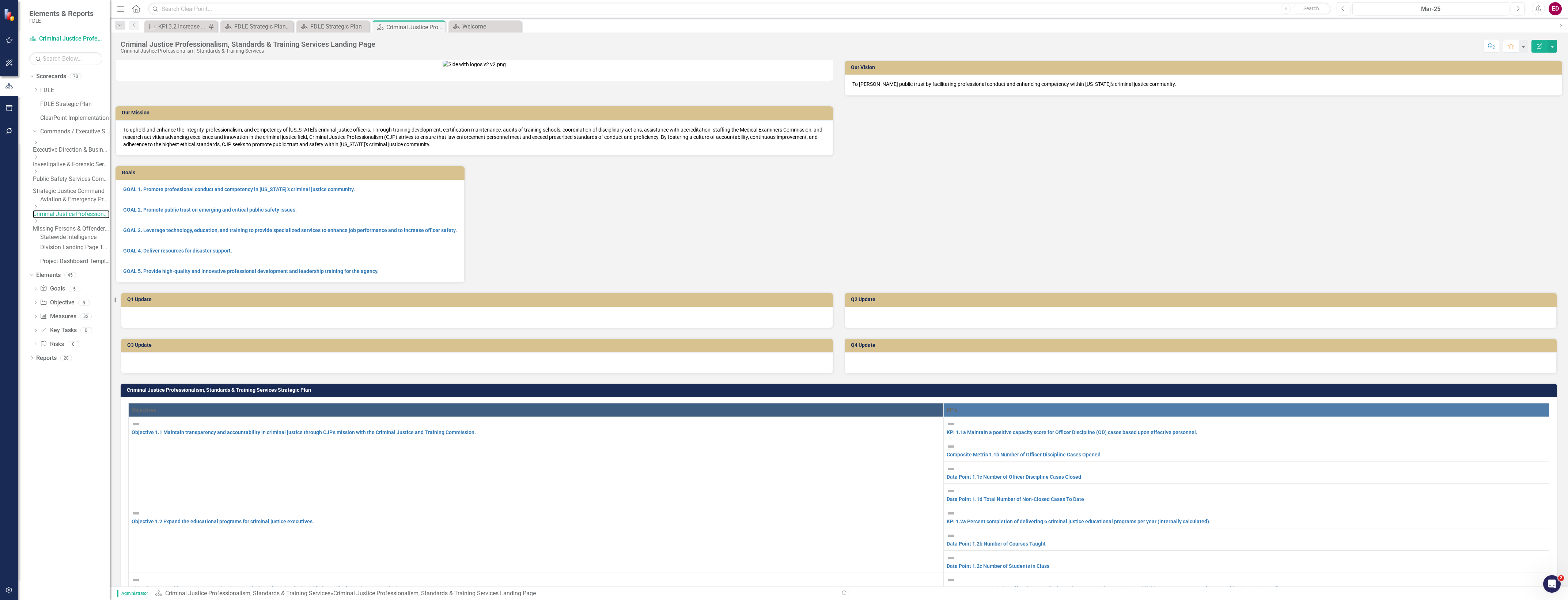
scroll to position [274, 0]
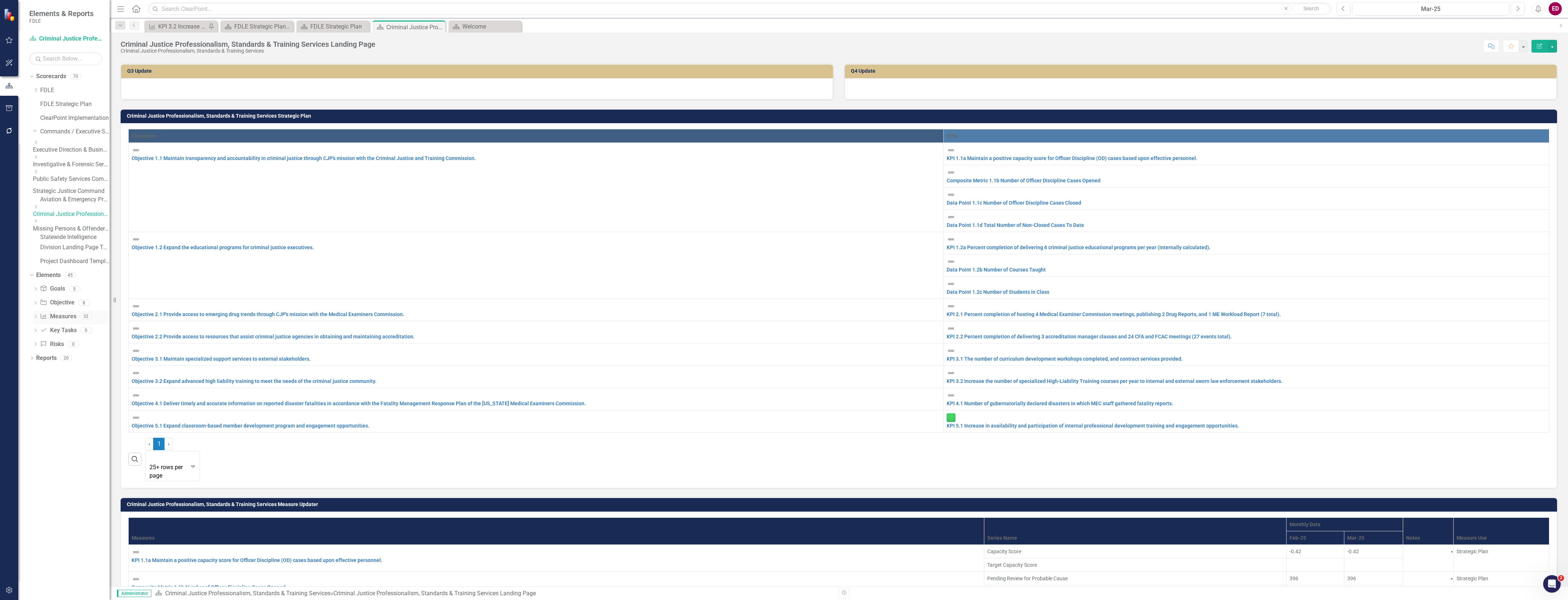
click at [33, 320] on icon "Dropdown" at bounding box center [35, 317] width 5 height 4
click at [66, 321] on link "Measure Measures" at bounding box center [54, 316] width 36 height 8
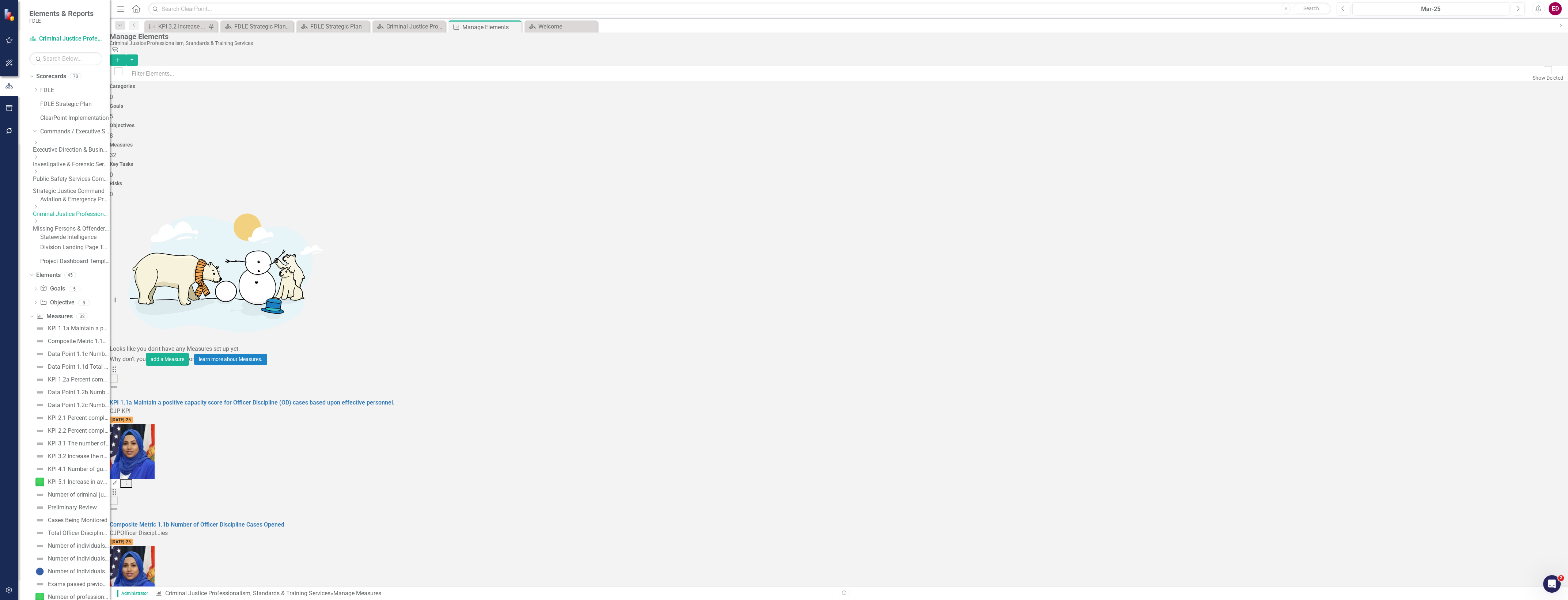
scroll to position [283, 0]
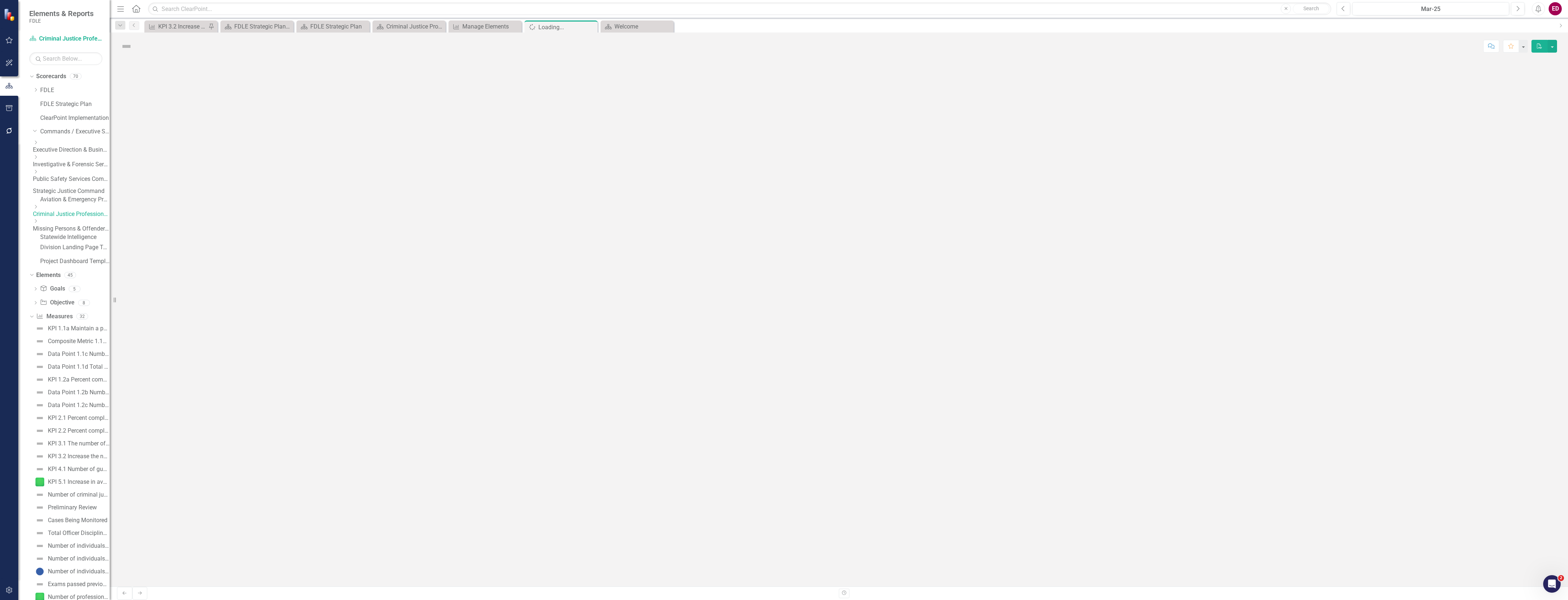
scroll to position [139, 0]
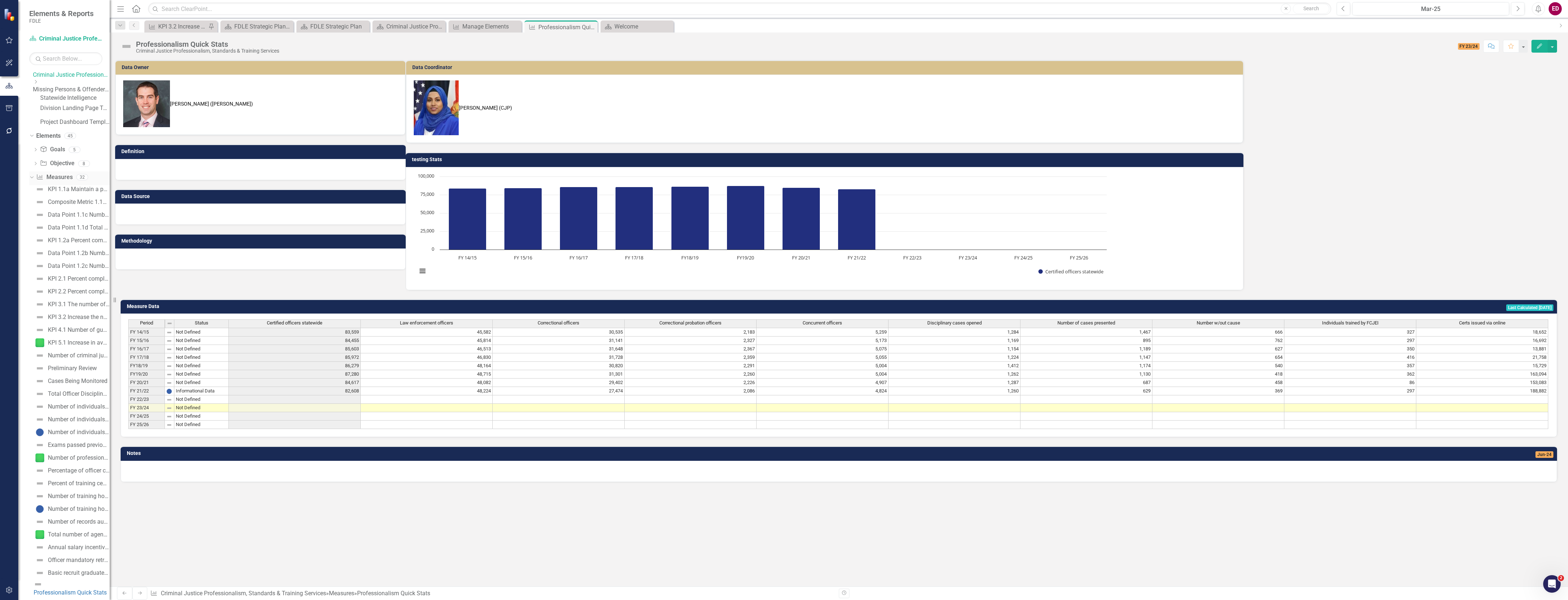
click at [63, 182] on link "Measure Measures" at bounding box center [54, 177] width 36 height 8
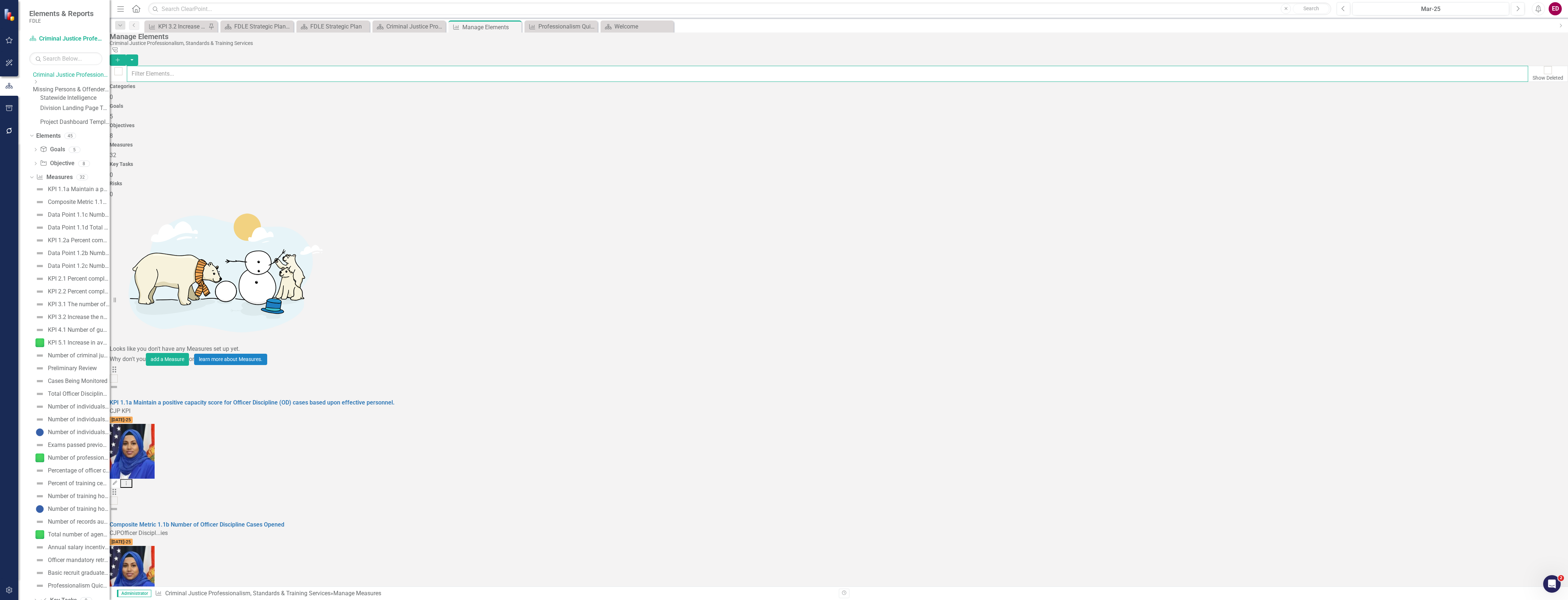
click at [1179, 68] on input "text" at bounding box center [828, 74] width 1402 height 16
type input "a"
checkbox input "false"
type input "ad"
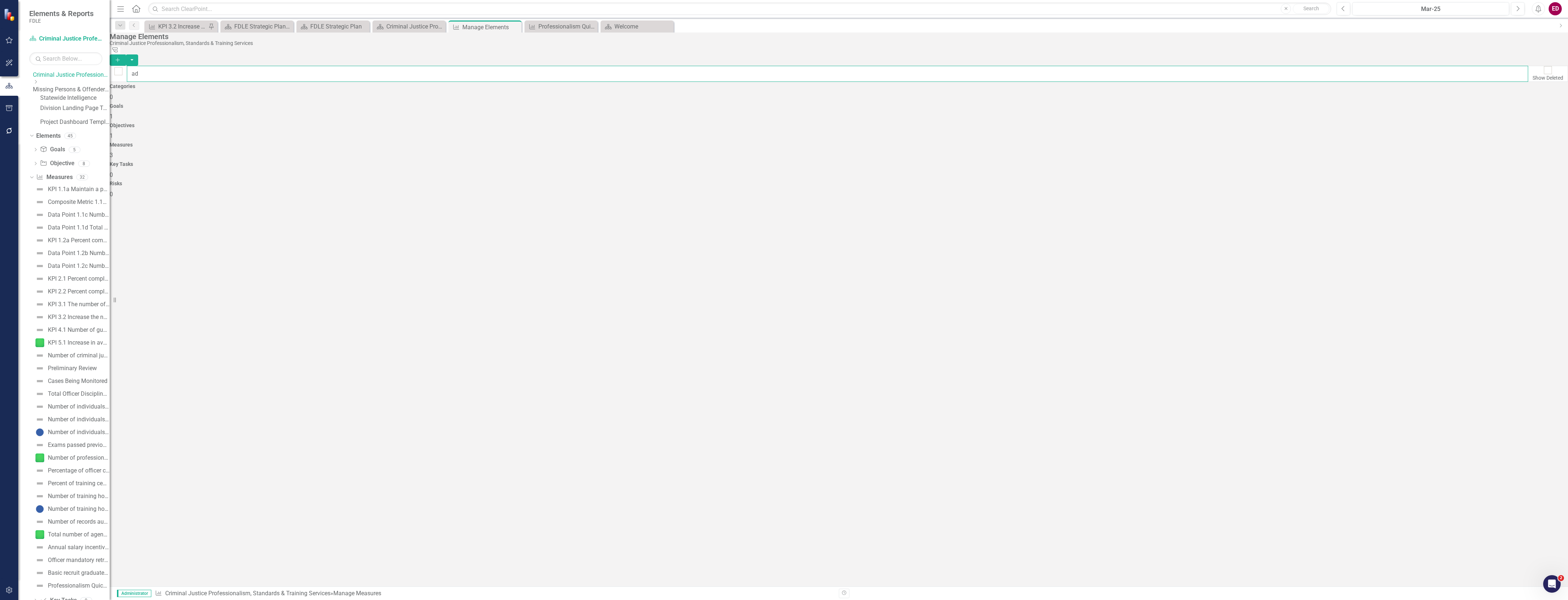
checkbox input "false"
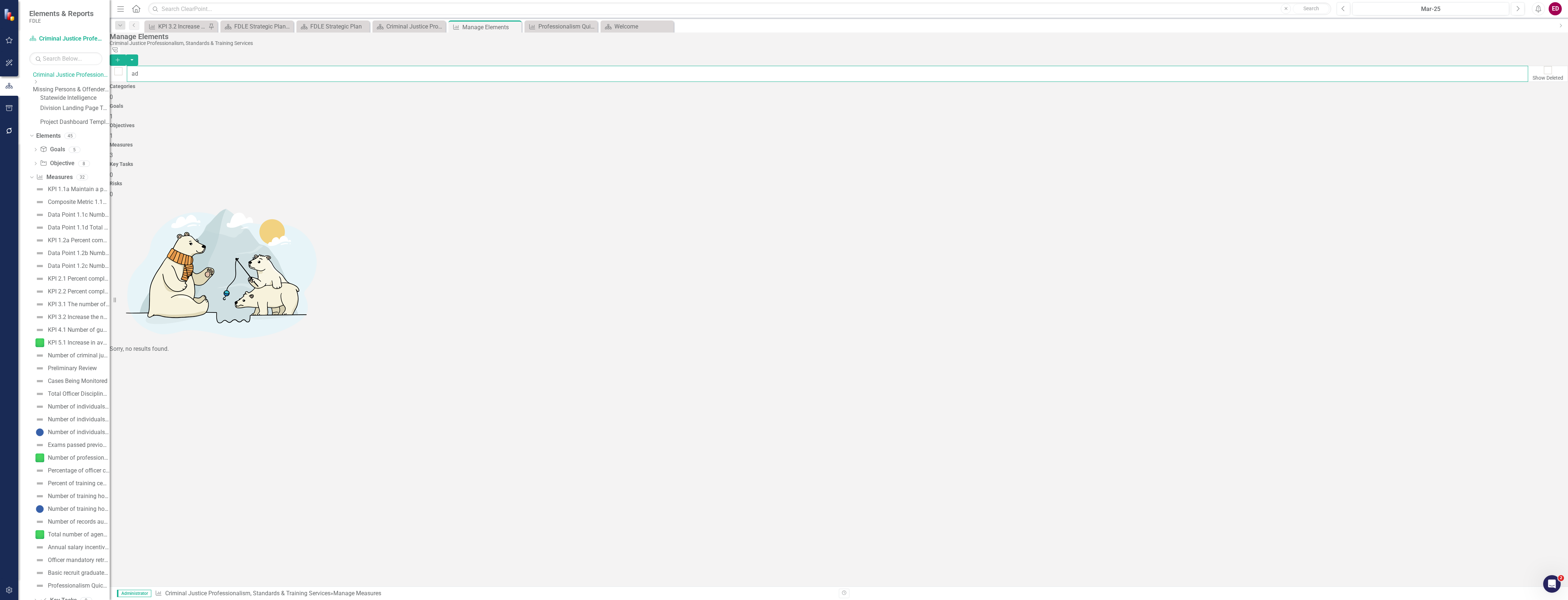
type input "a"
checkbox input "false"
type input "c"
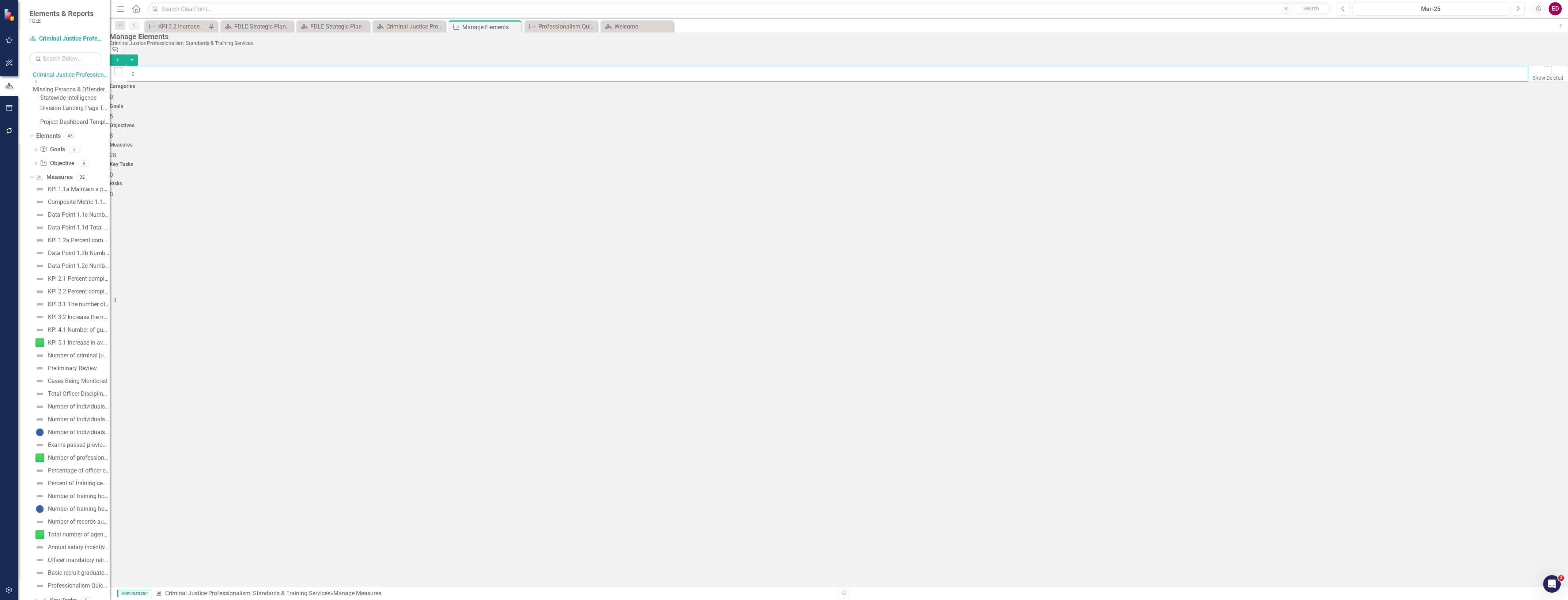
checkbox input "false"
type input "cer"
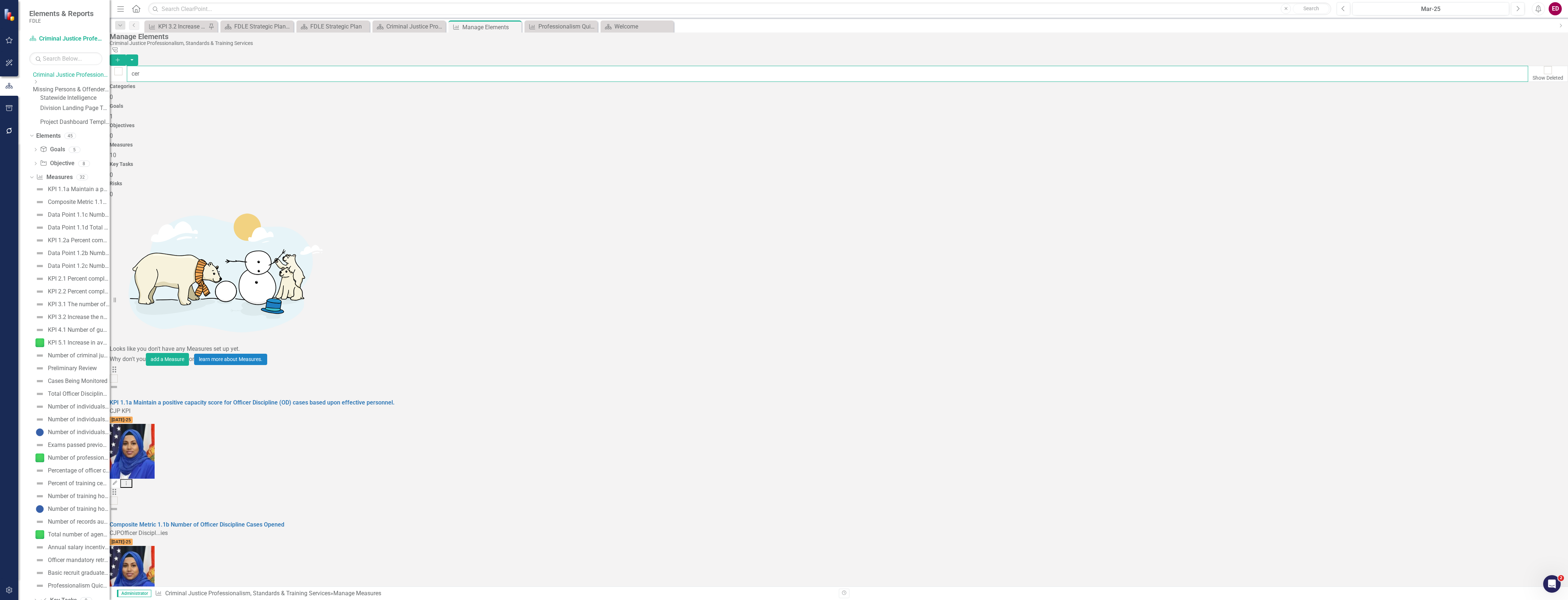
checkbox input "false"
type input "cert"
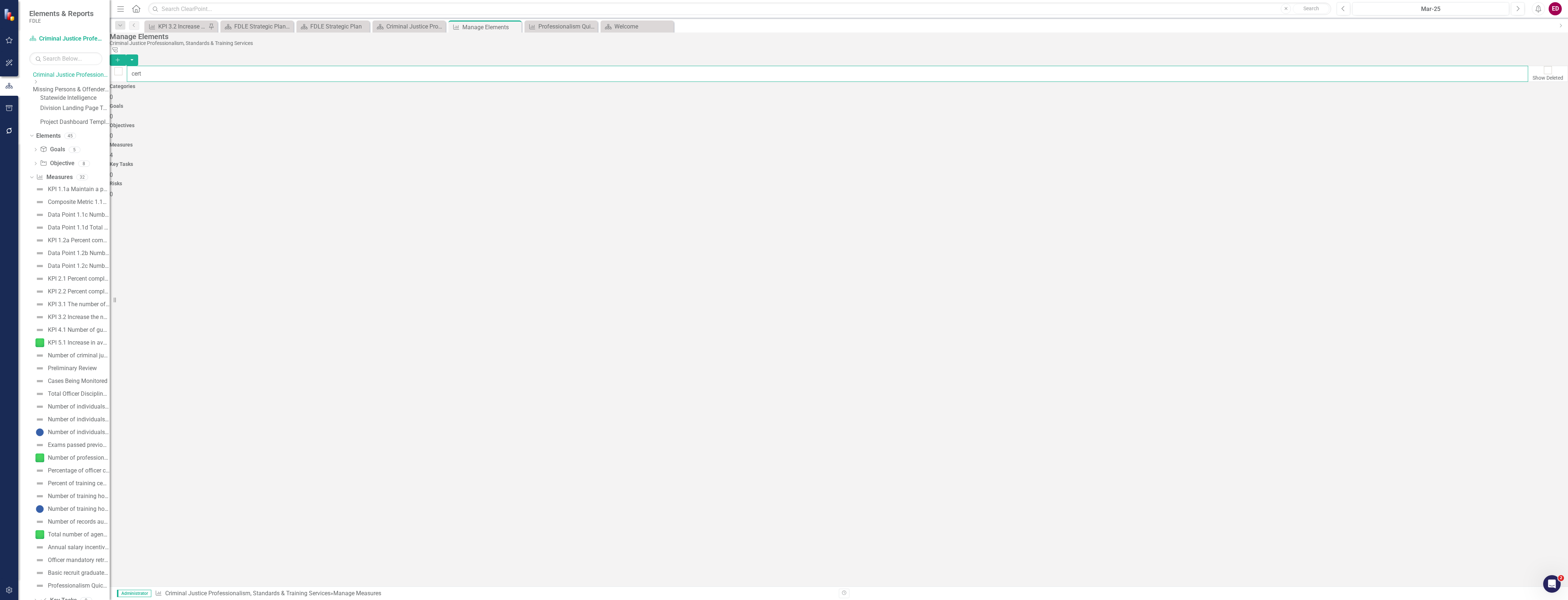
checkbox input "false"
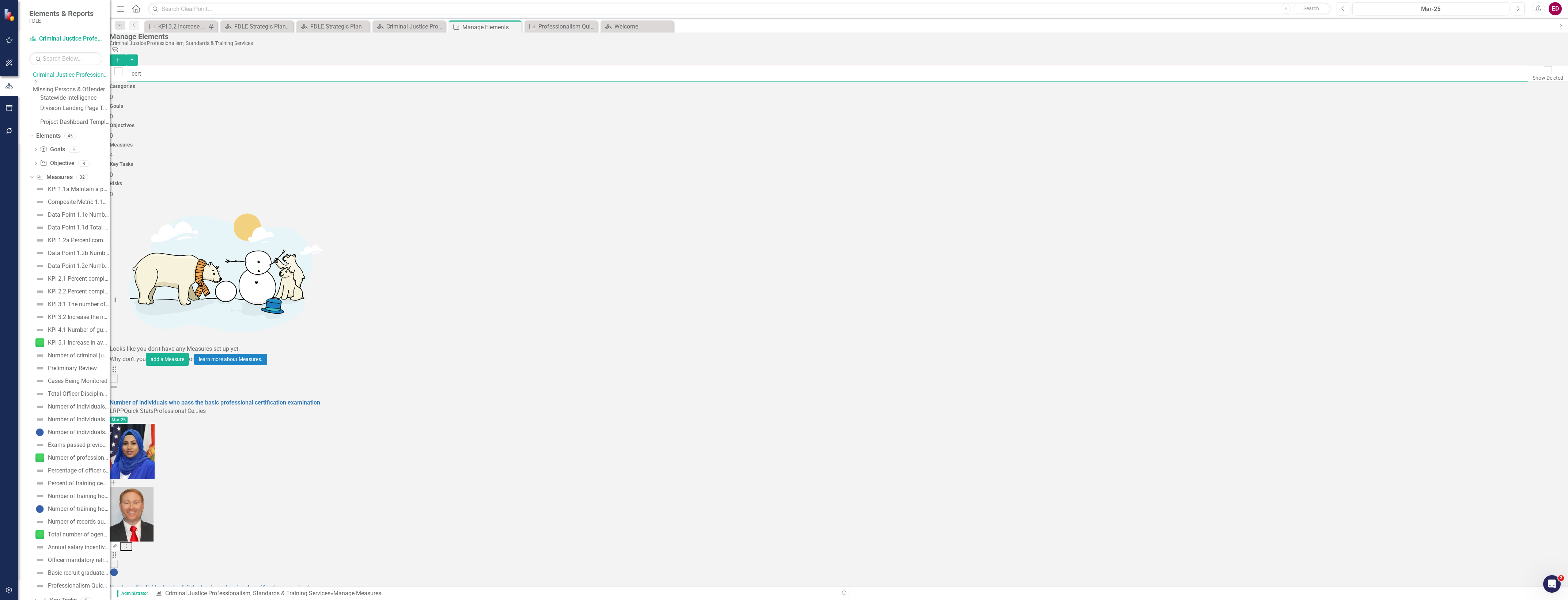
type input "cert"
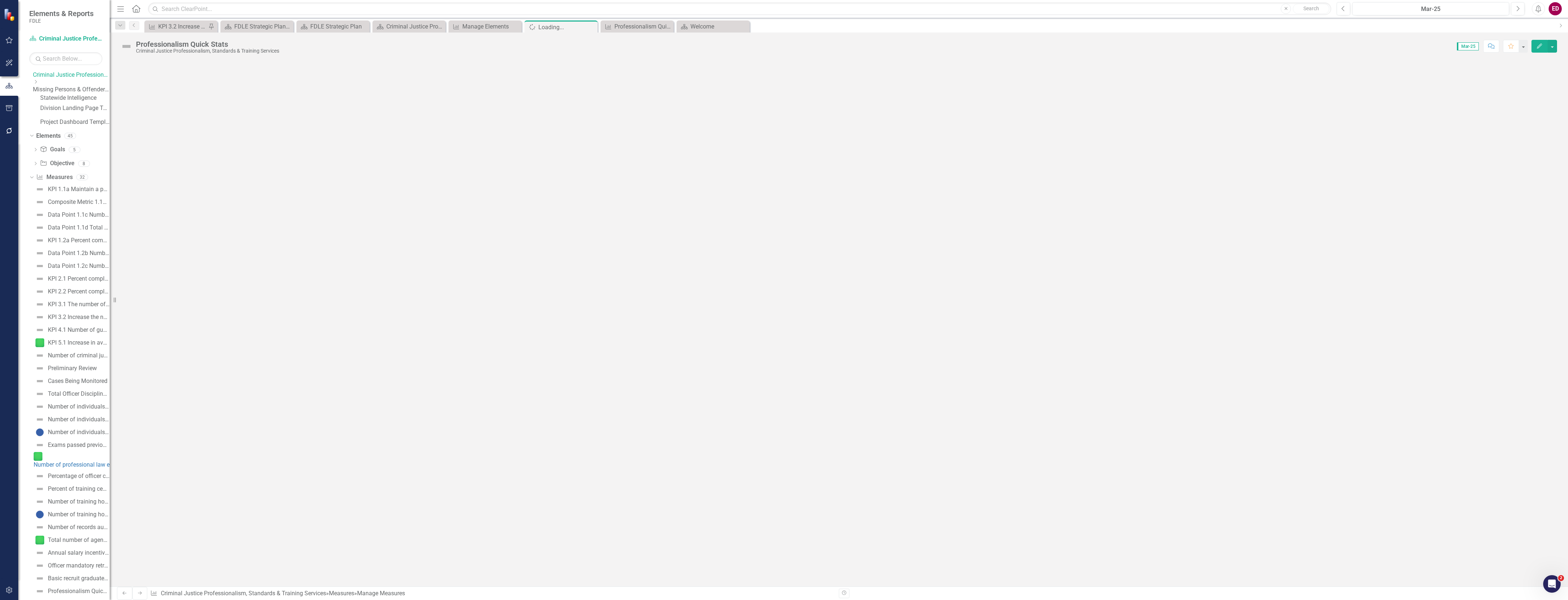
scroll to position [11, 0]
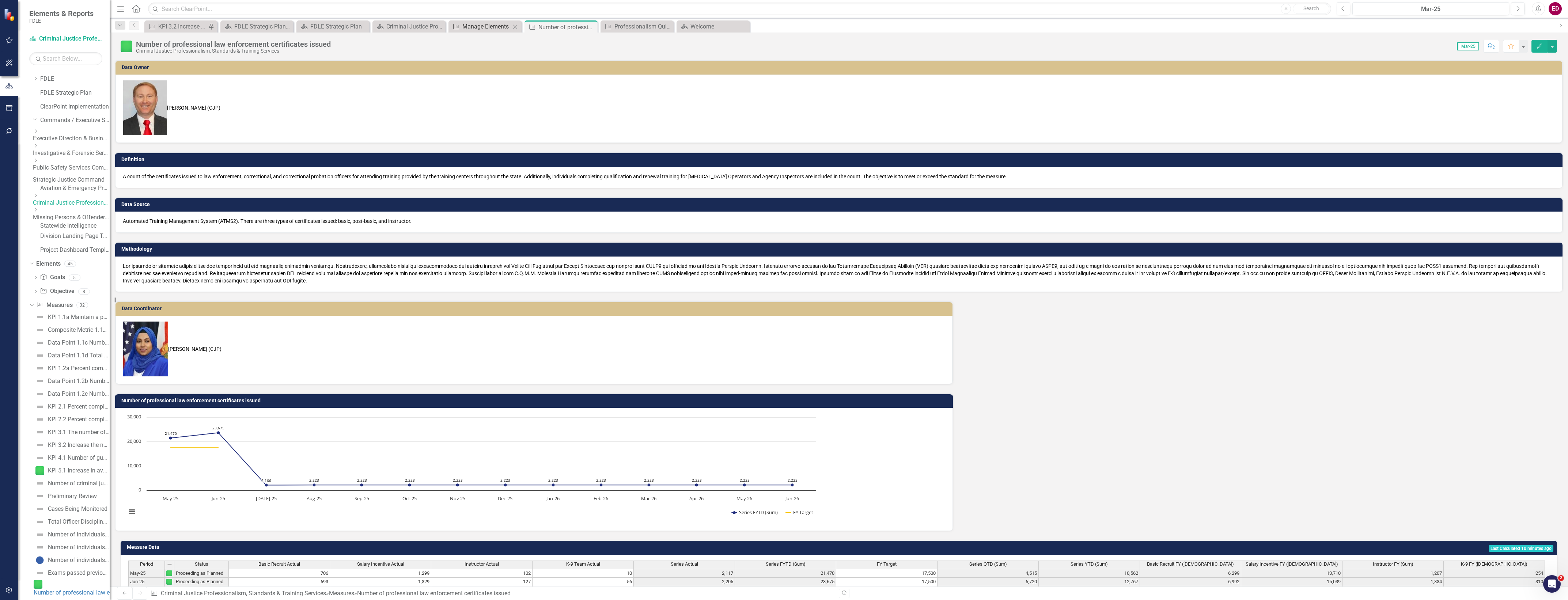
click at [472, 27] on div "Manage Elements" at bounding box center [486, 27] width 48 height 9
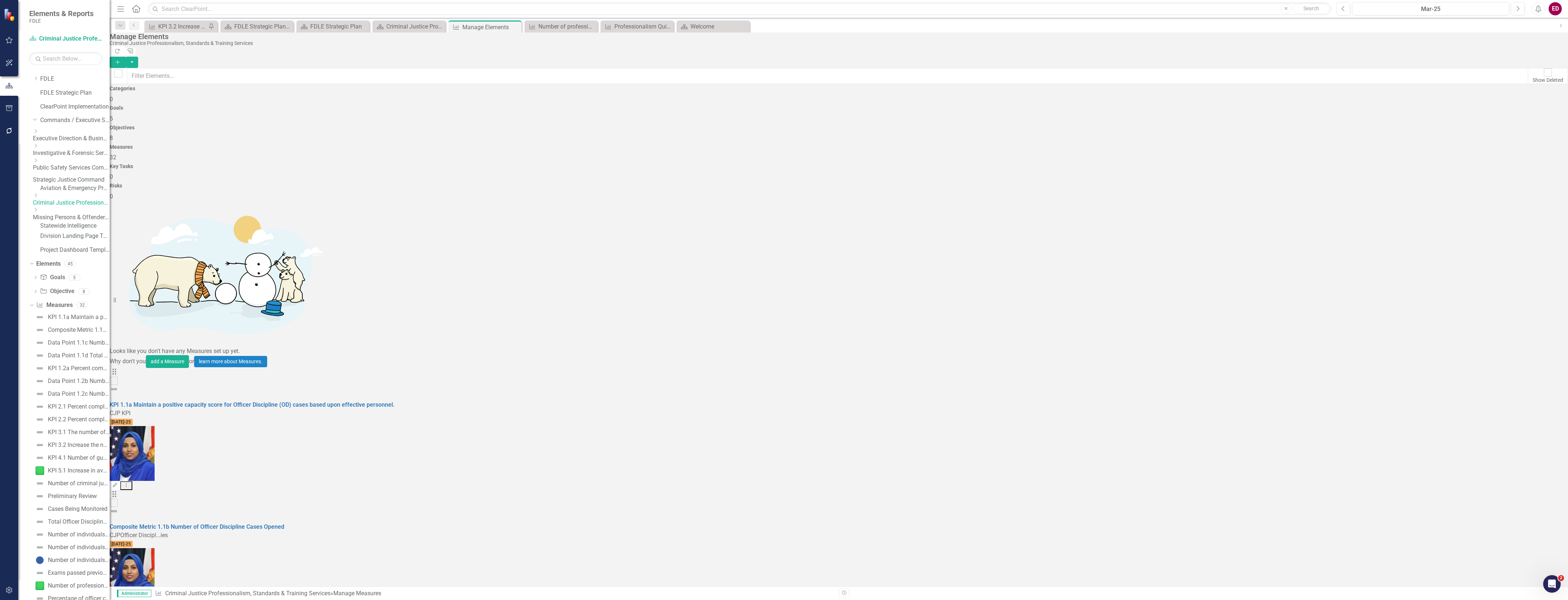
click at [39, 162] on icon "Dropdown" at bounding box center [35, 160] width 5 height 4
click at [67, 186] on link "Criminal Justice Information Services" at bounding box center [75, 182] width 70 height 8
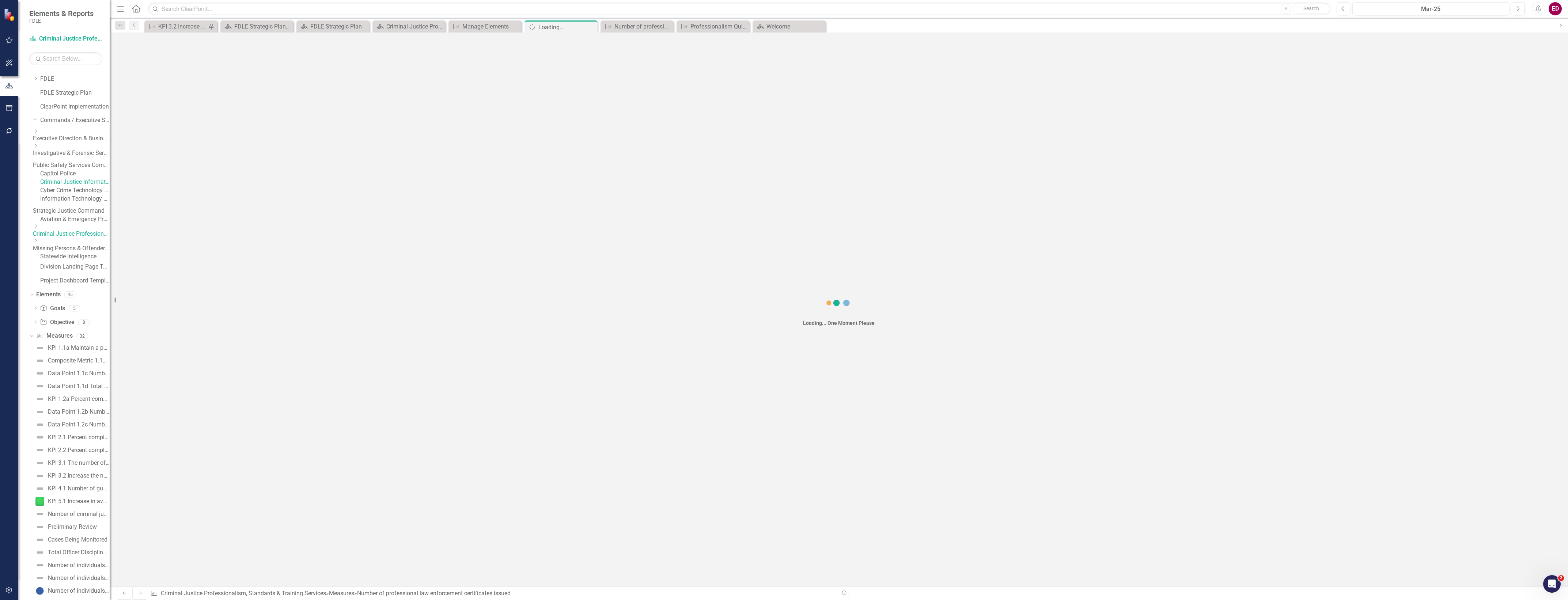
click at [68, 178] on link "Capitol Police" at bounding box center [75, 174] width 70 height 8
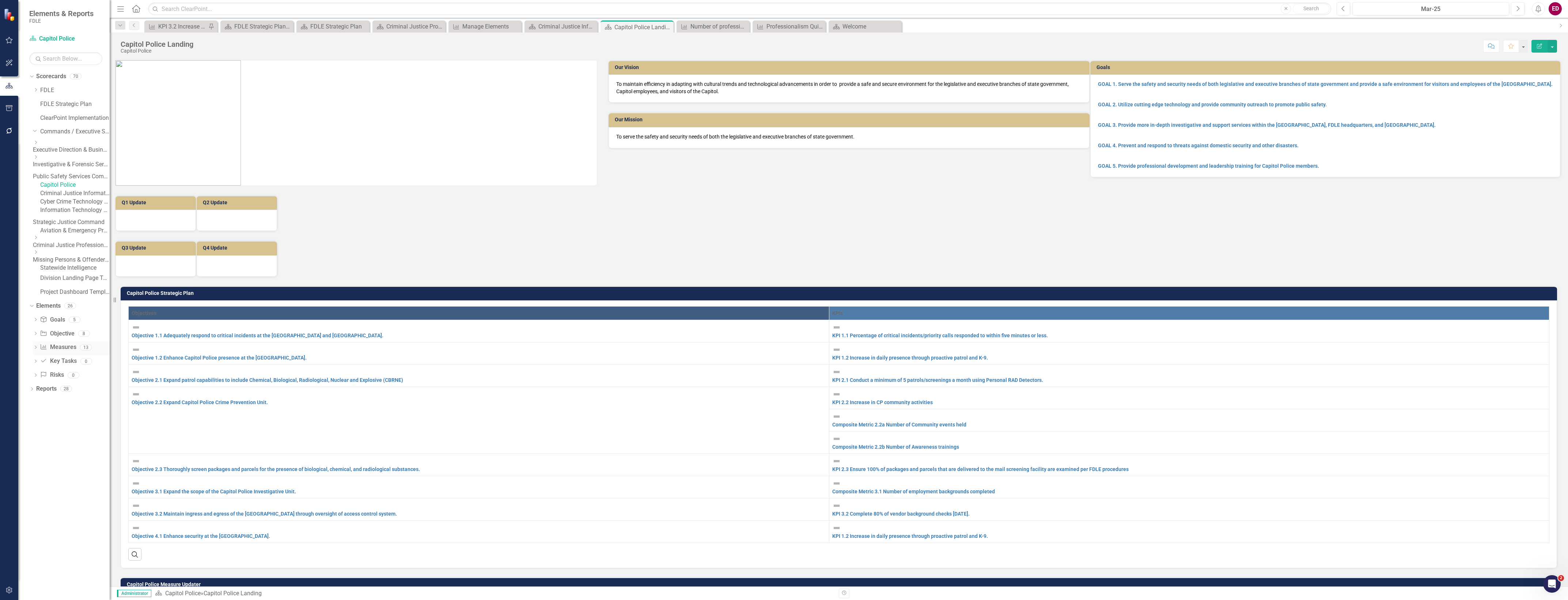
click at [70, 352] on link "Measure Measures" at bounding box center [58, 347] width 36 height 8
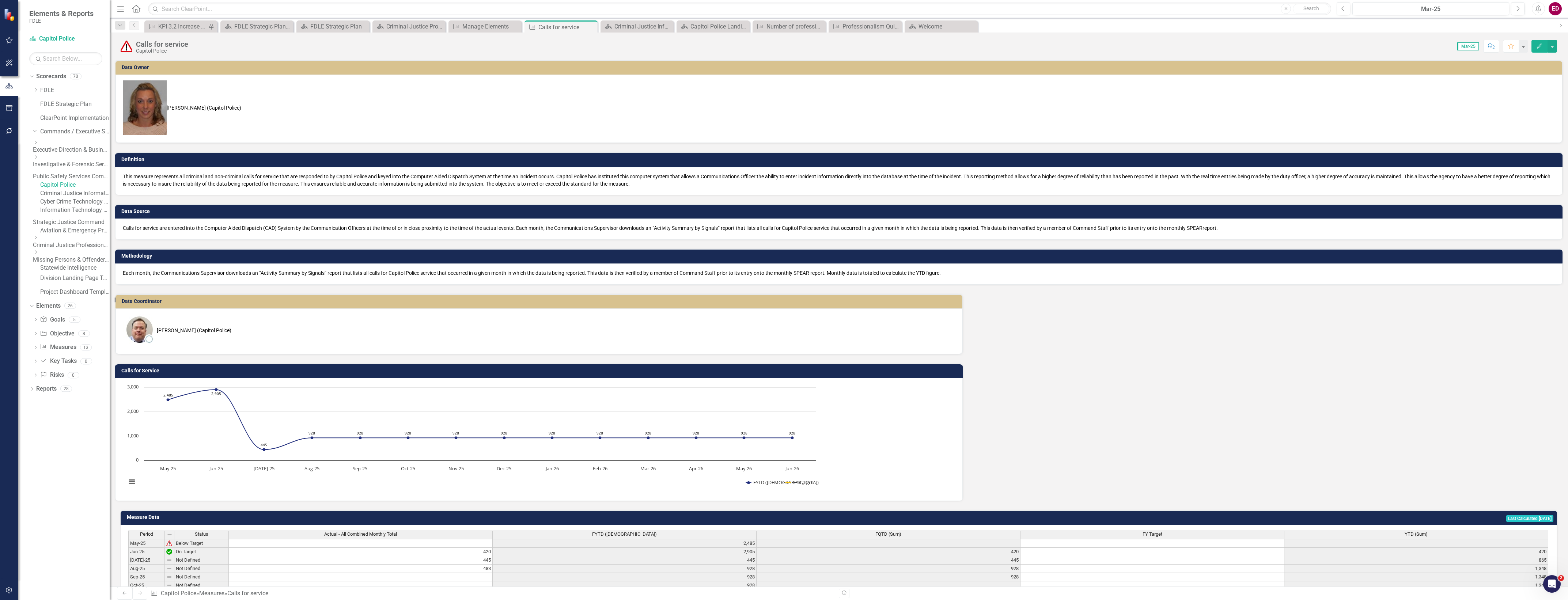
click at [733, 548] on td "2,905" at bounding box center [625, 552] width 264 height 8
click at [1552, 52] on button "button" at bounding box center [1552, 46] width 10 height 13
click at [1547, 57] on link "Edit Edit Measure" at bounding box center [1521, 60] width 71 height 13
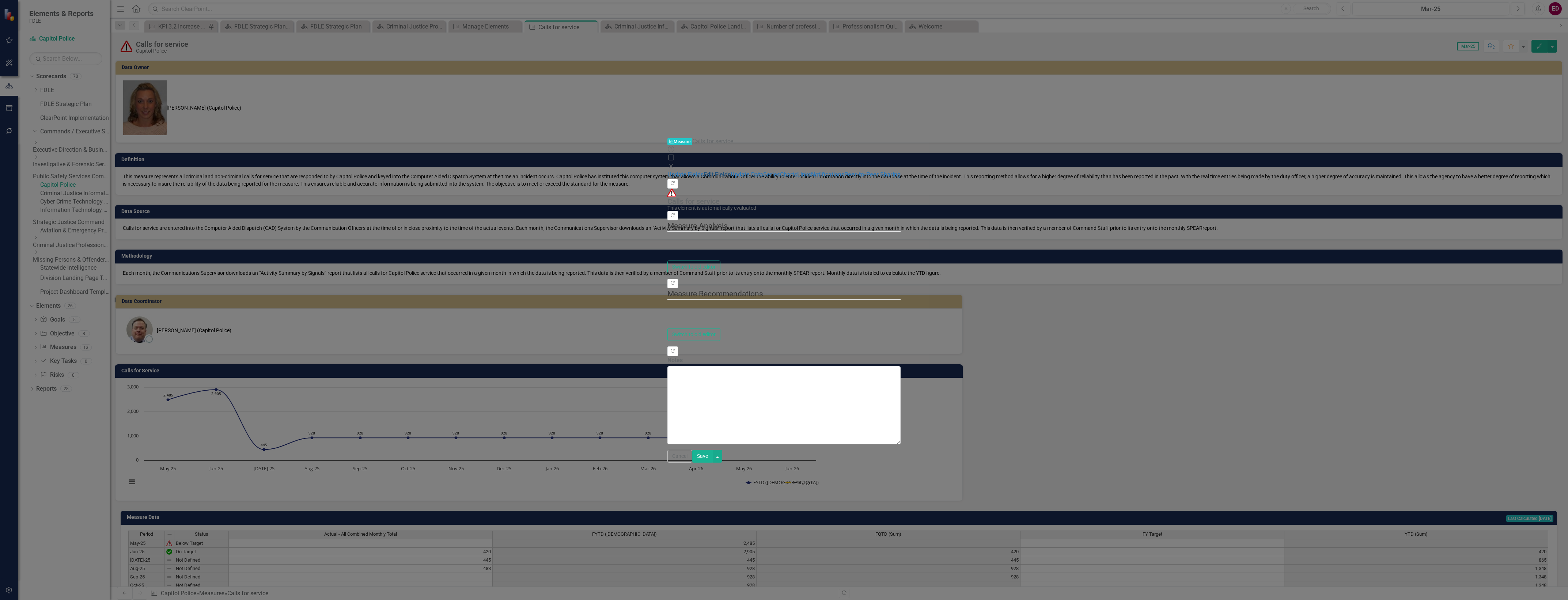
click at [704, 171] on link "Edit Fields" at bounding box center [717, 174] width 27 height 7
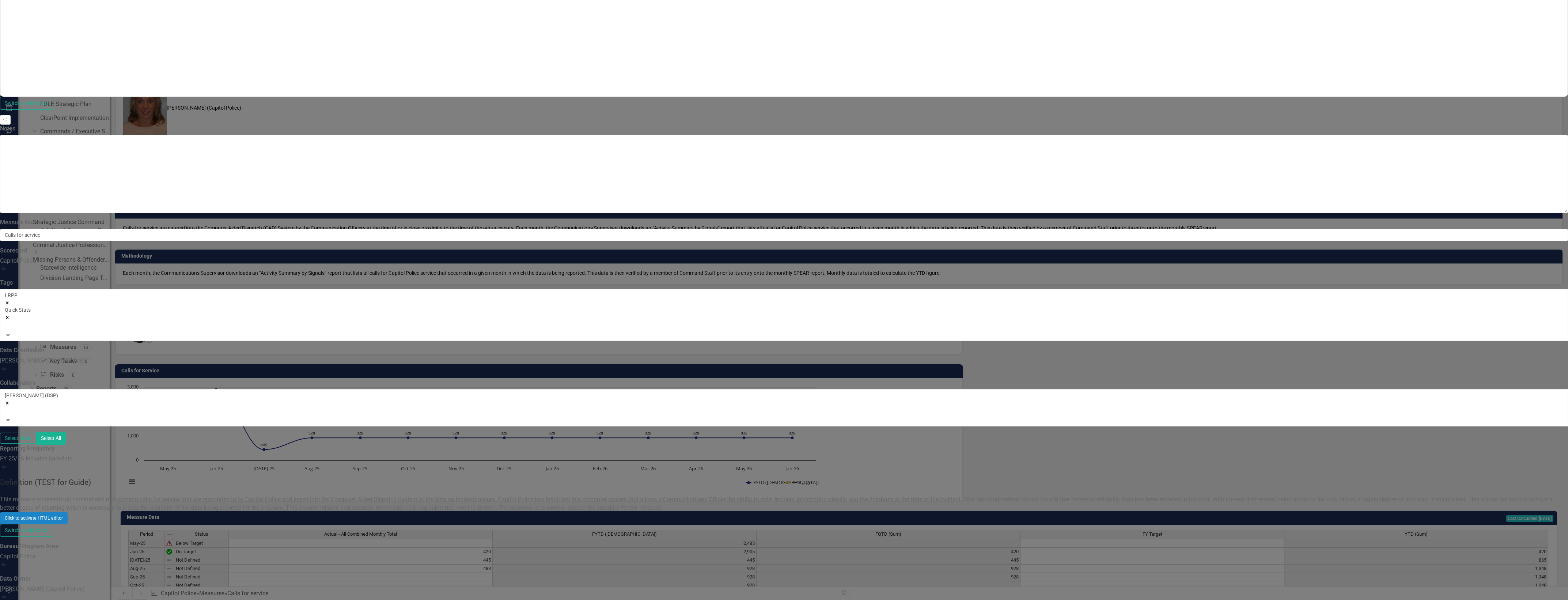
click at [599, 455] on div "FY 25/26 Includes backdata" at bounding box center [784, 458] width 1568 height 8
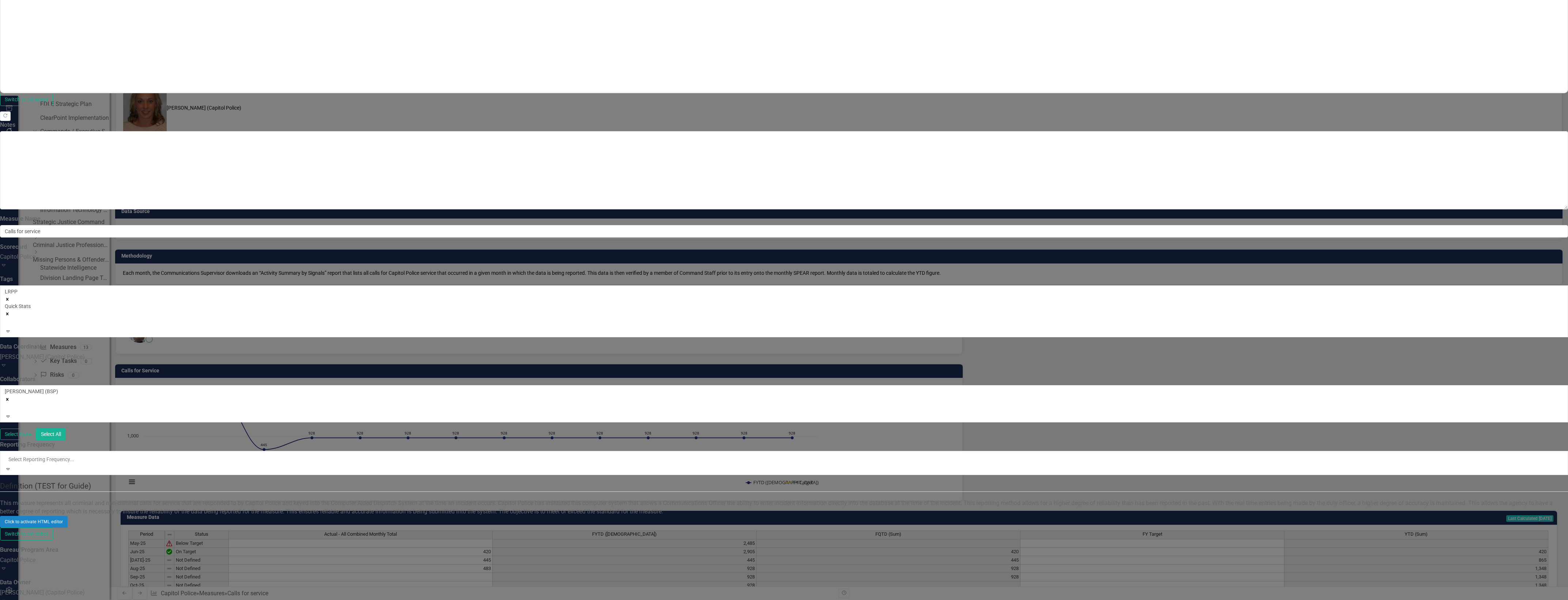
click at [567, 600] on div "All Periods" at bounding box center [784, 604] width 1568 height 8
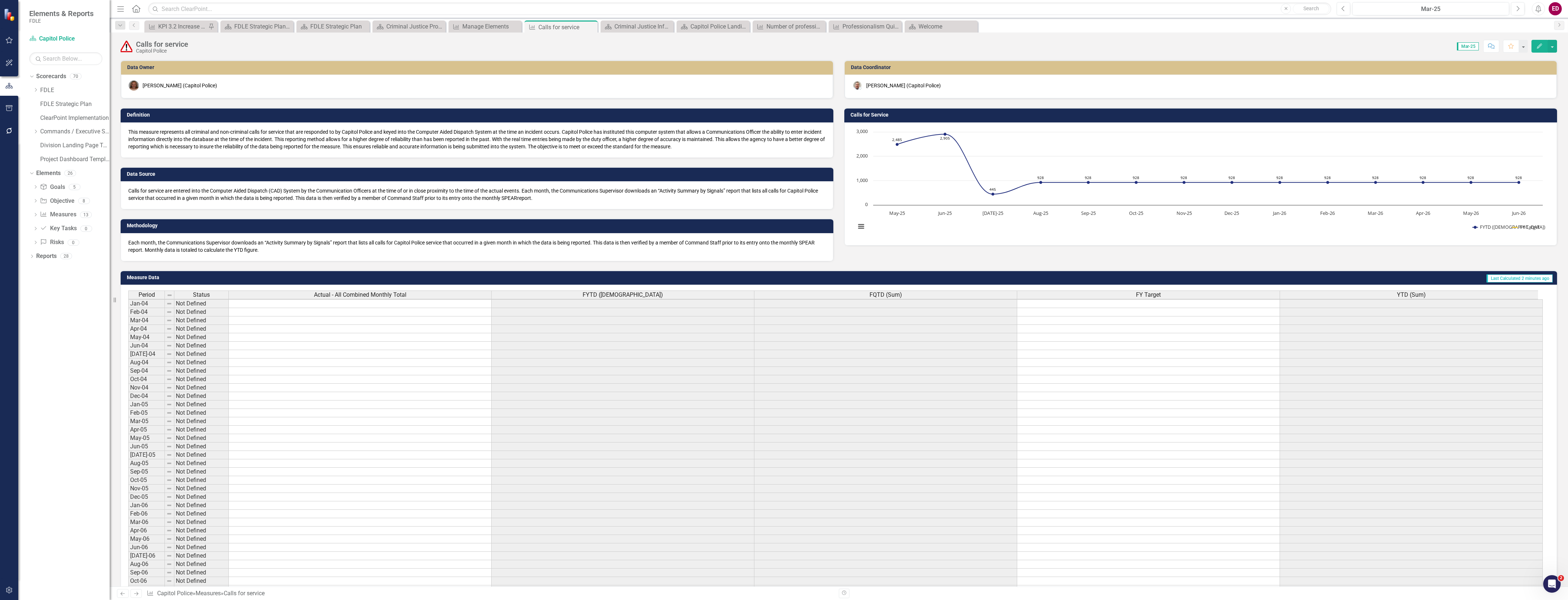
scroll to position [26, 0]
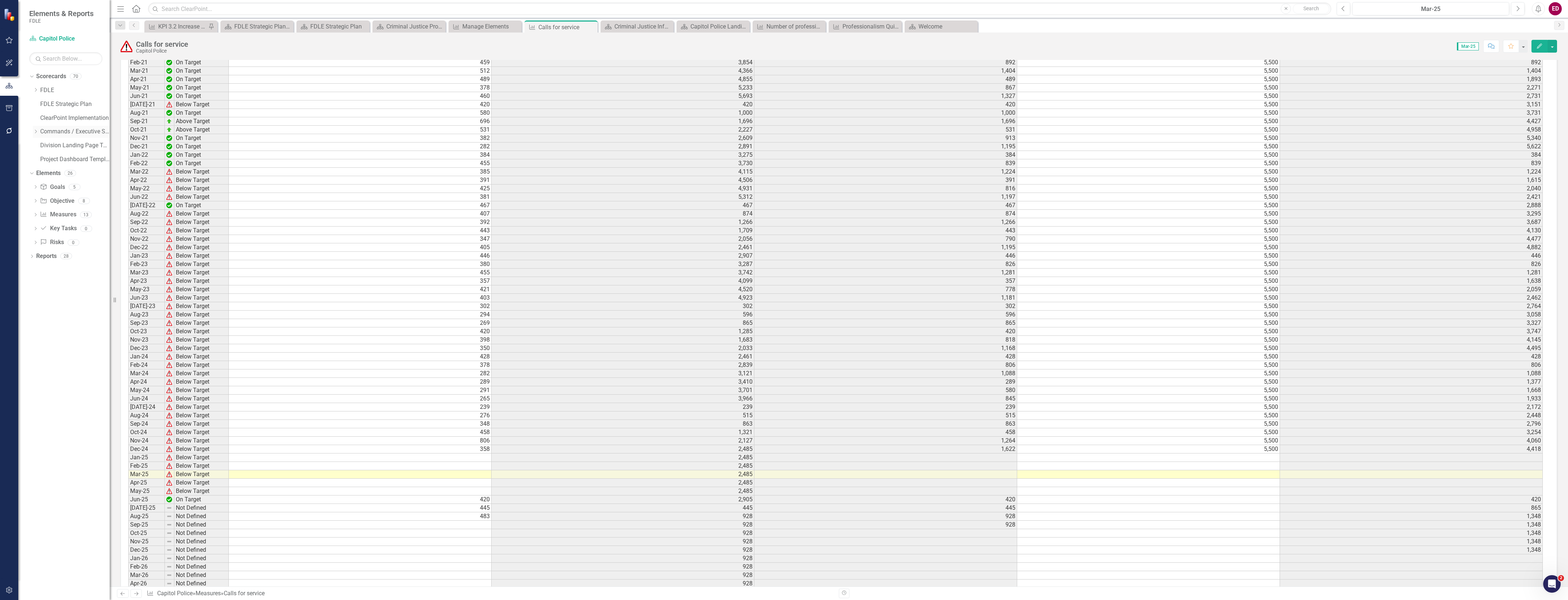
click at [36, 130] on icon "Dropdown" at bounding box center [35, 131] width 5 height 4
click at [33, 133] on div "Dropdown" at bounding box center [36, 131] width 7 height 4
click at [32, 133] on div "Dropdown Scorecards 70 Dropdown FDLE Commissioner's Initiative Team Project Das…" at bounding box center [69, 119] width 80 height 97
click at [33, 133] on icon "Dropdown" at bounding box center [35, 131] width 5 height 4
click at [43, 188] on icon at bounding box center [43, 186] width 1 height 4
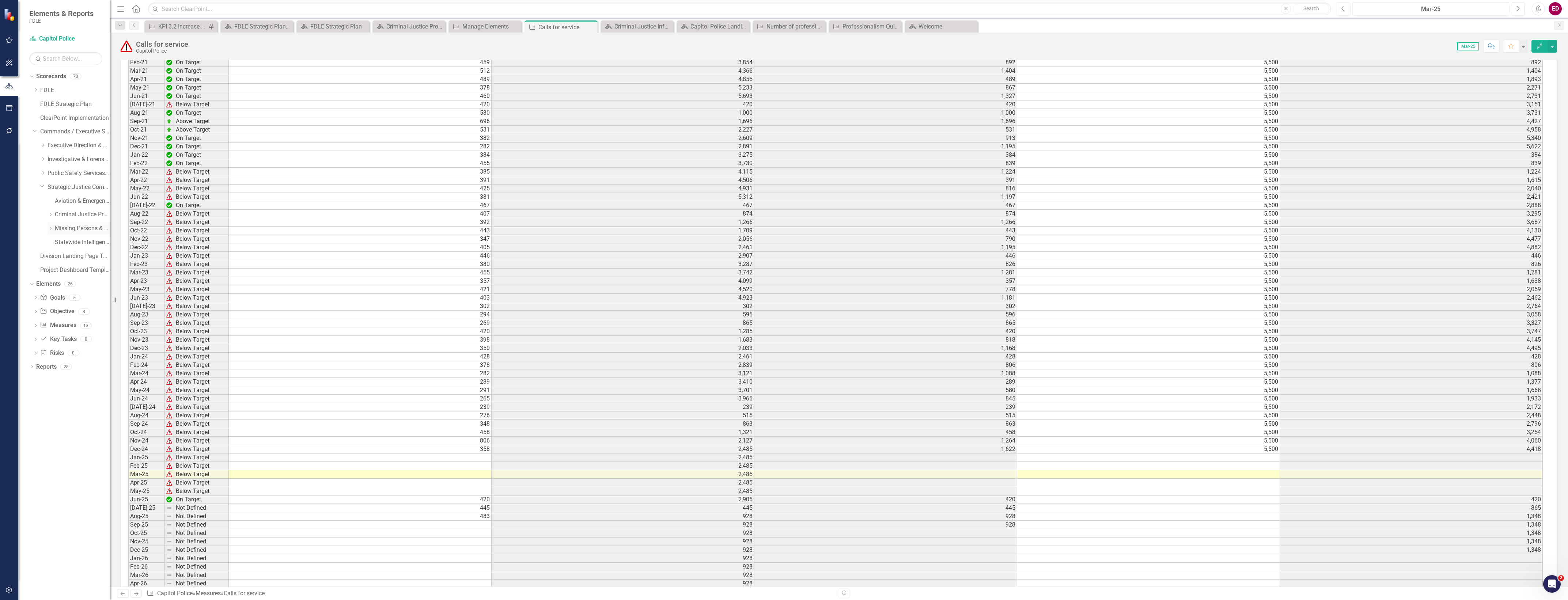
click at [88, 228] on link "Missing Persons & Offender Enforcement" at bounding box center [82, 228] width 55 height 8
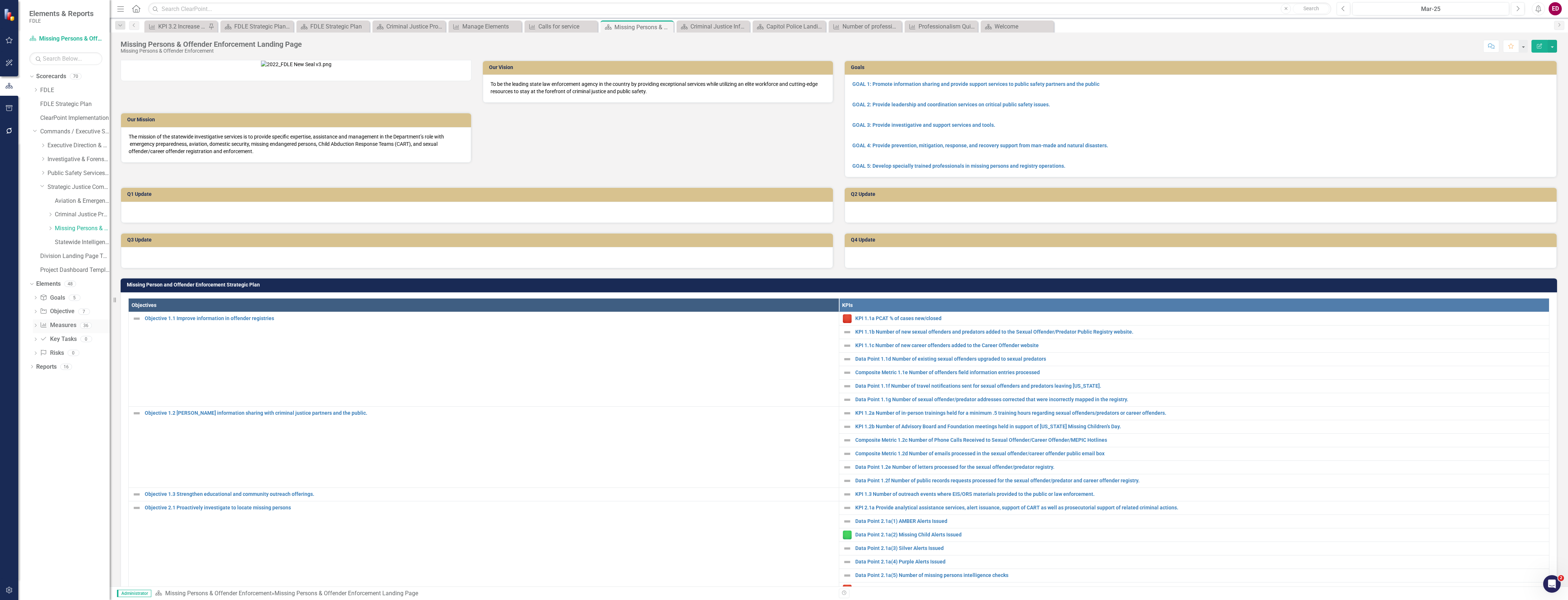
click at [45, 326] on icon "Measure" at bounding box center [44, 325] width 7 height 6
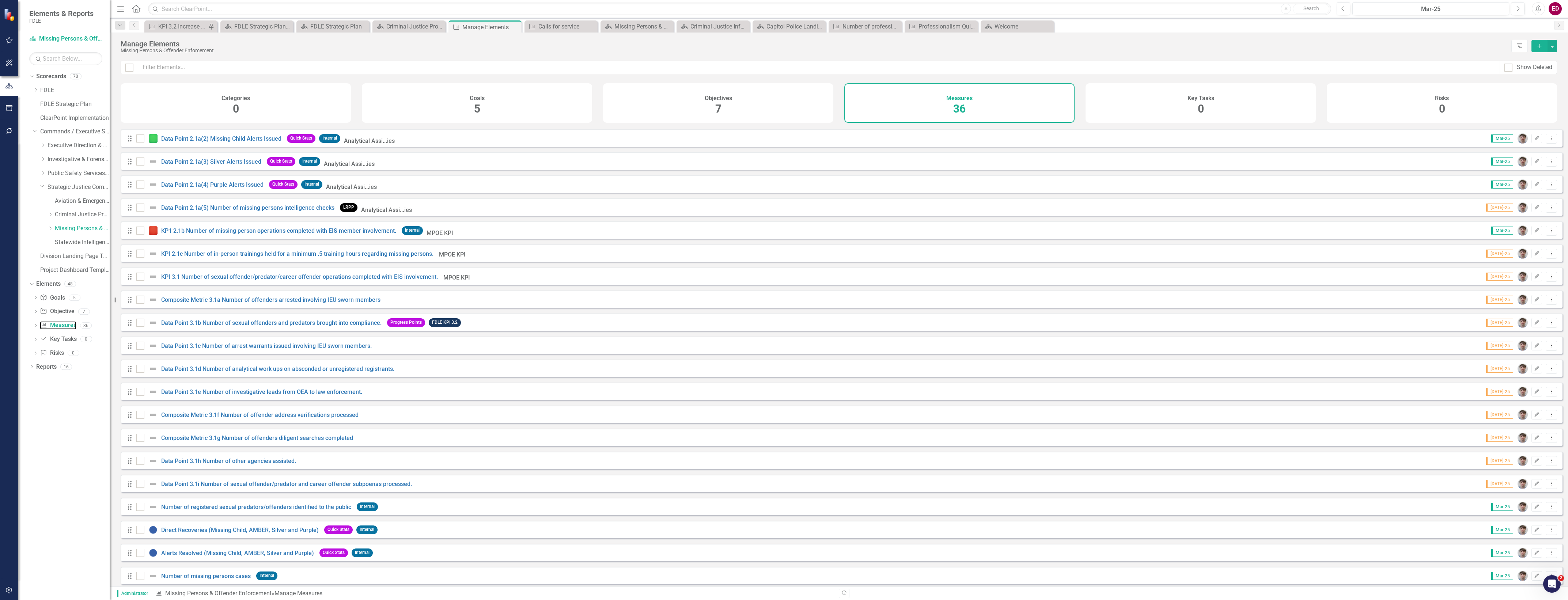
scroll to position [375, 0]
